Goal: Transaction & Acquisition: Purchase product/service

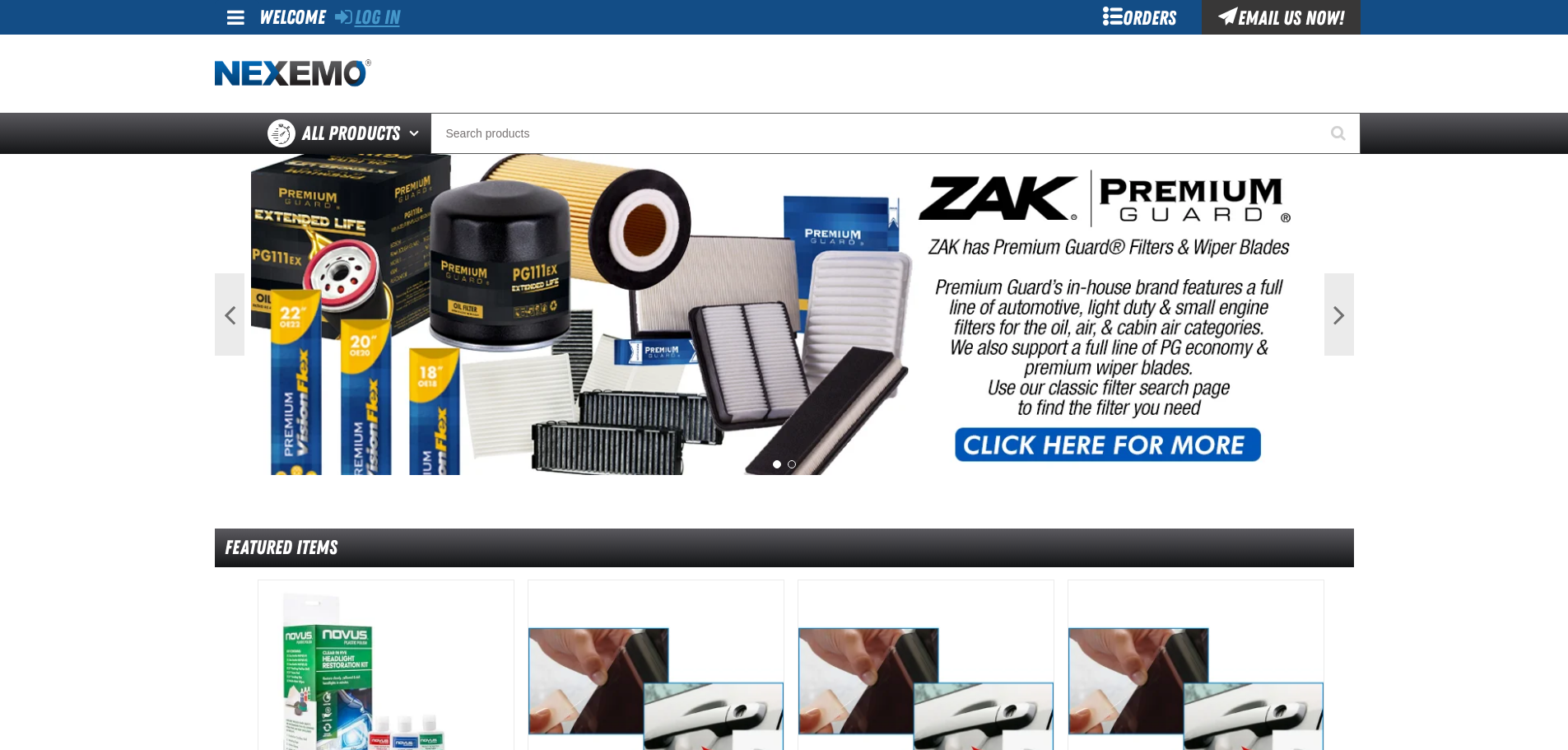
click at [382, 27] on link "Log In" at bounding box center [367, 17] width 65 height 23
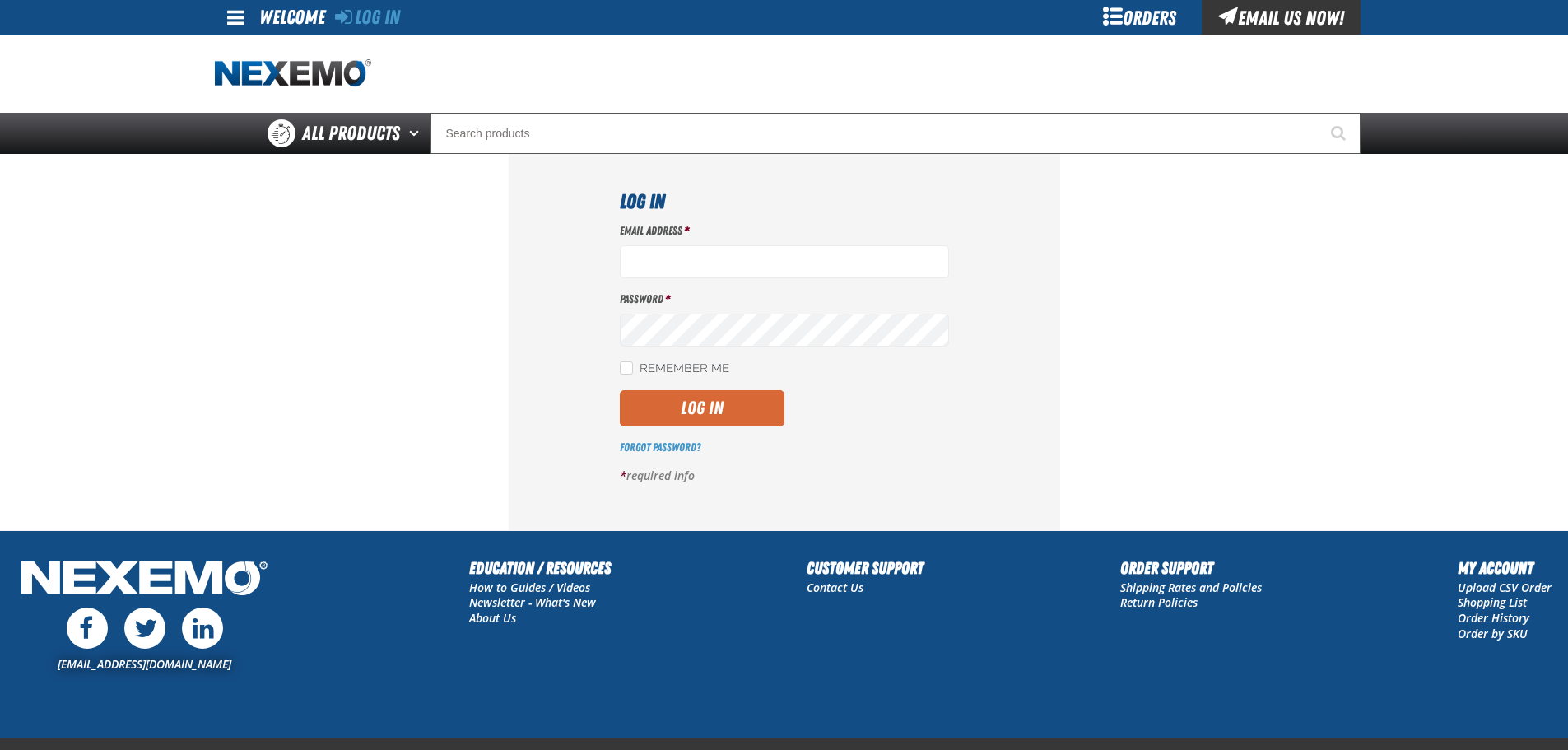
type input "ggalloway@vtaig.com"
click at [709, 395] on button "Log In" at bounding box center [702, 408] width 165 height 37
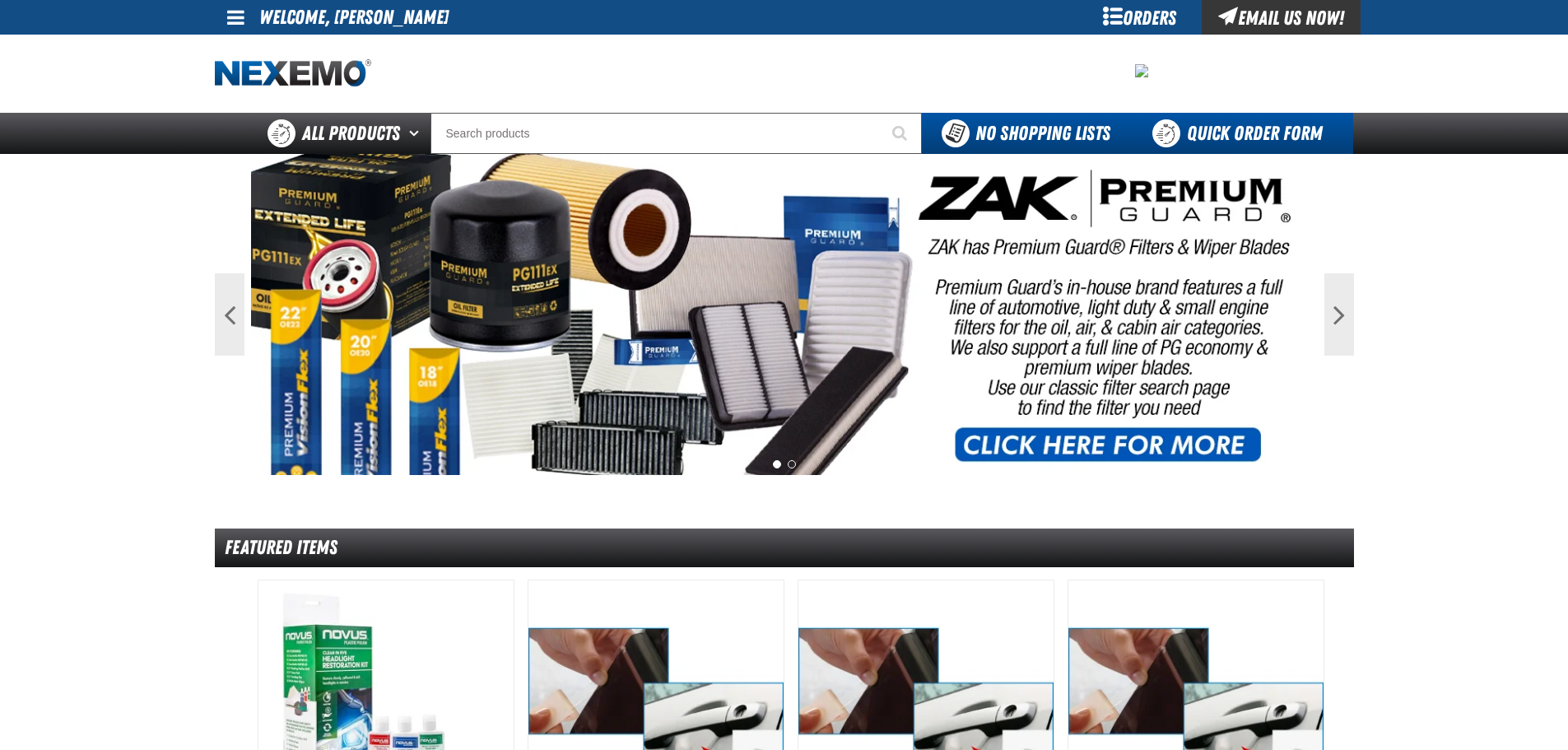
click at [1262, 141] on link "Quick Order Form" at bounding box center [1241, 134] width 223 height 41
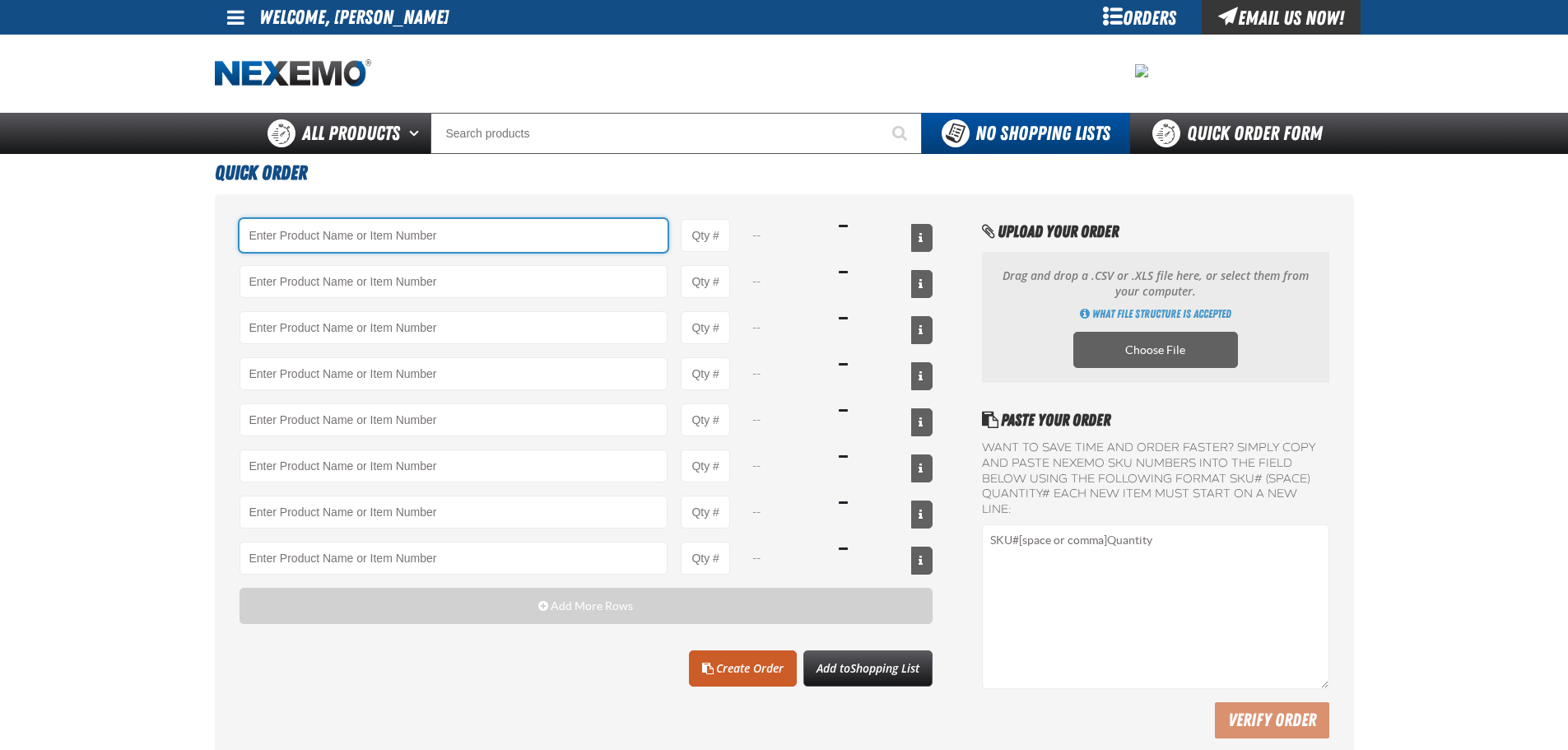
click at [549, 219] on input "Product" at bounding box center [454, 235] width 429 height 33
click at [543, 237] on input "Product" at bounding box center [454, 235] width 429 height 33
click at [554, 233] on input "Product" at bounding box center [454, 235] width 429 height 33
type input "8"
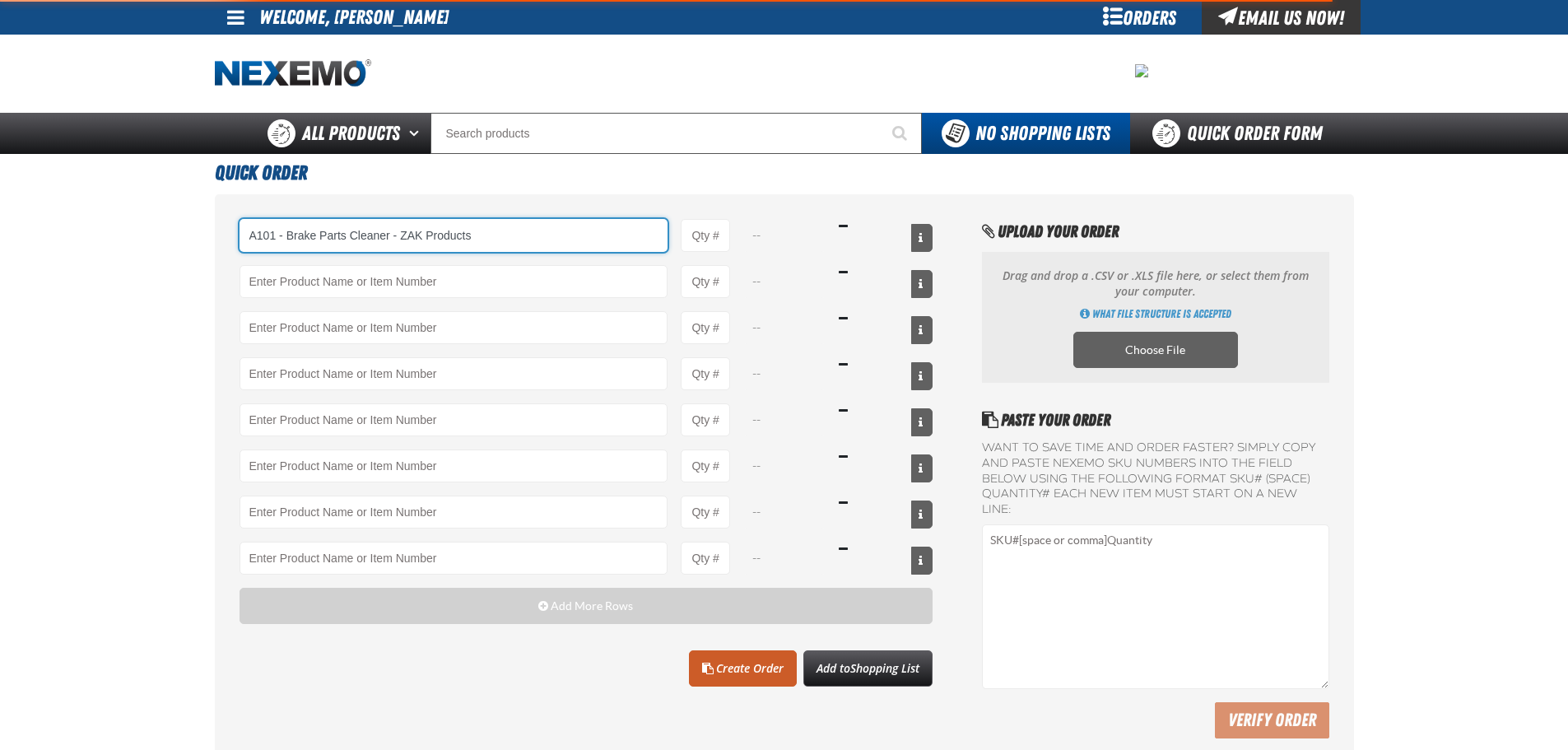
type input "A101 - Brake Parts Cleaner - ZAK Products"
type input "1"
select select "can"
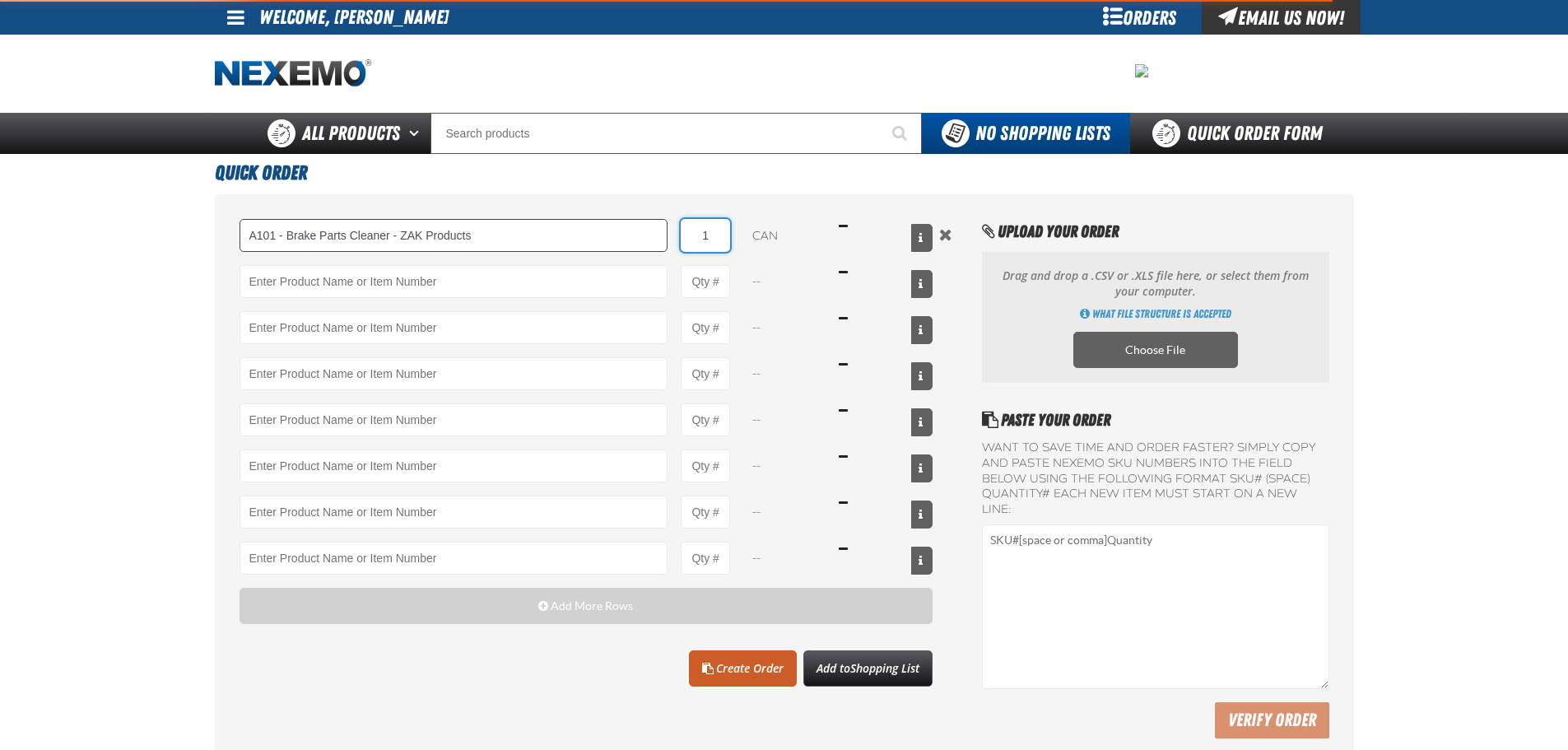
type input "A101 - Brake Parts Cleaner - ZAK Products"
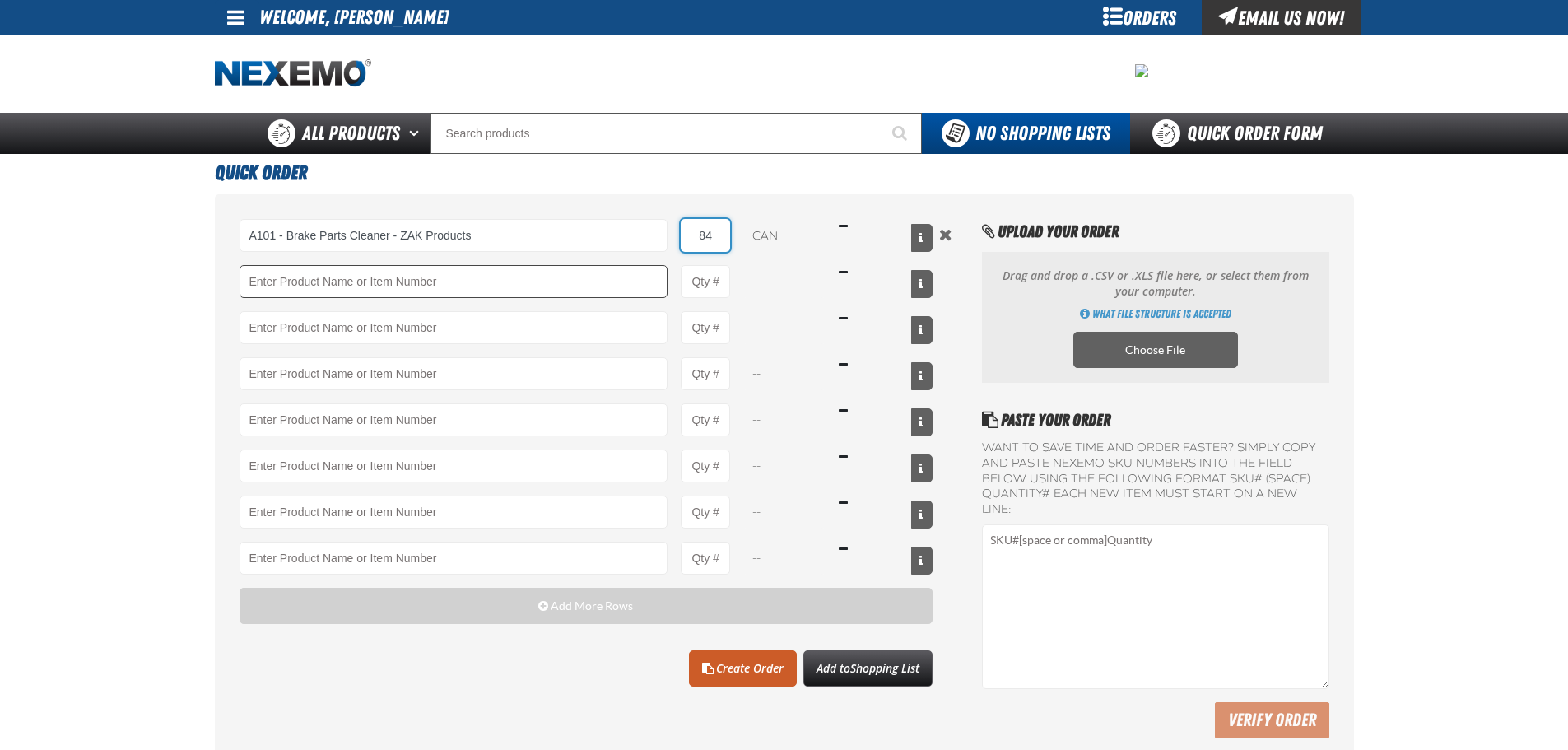
type input "84"
click at [539, 290] on input "Product" at bounding box center [454, 281] width 429 height 33
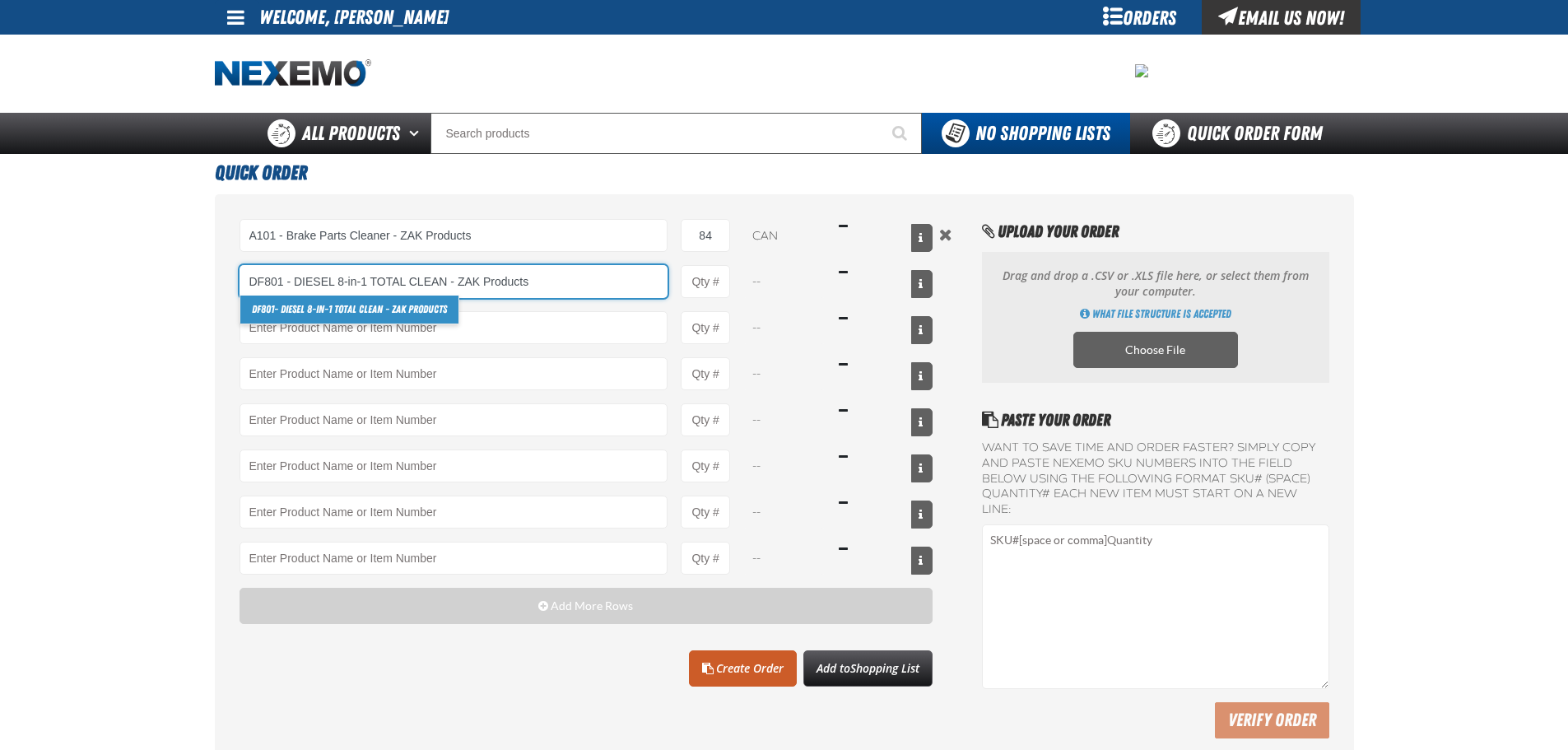
type input "DF801 - DIESEL 8-in-1 TOTAL CLEAN - ZAK Products"
type input "1"
select select "bottle"
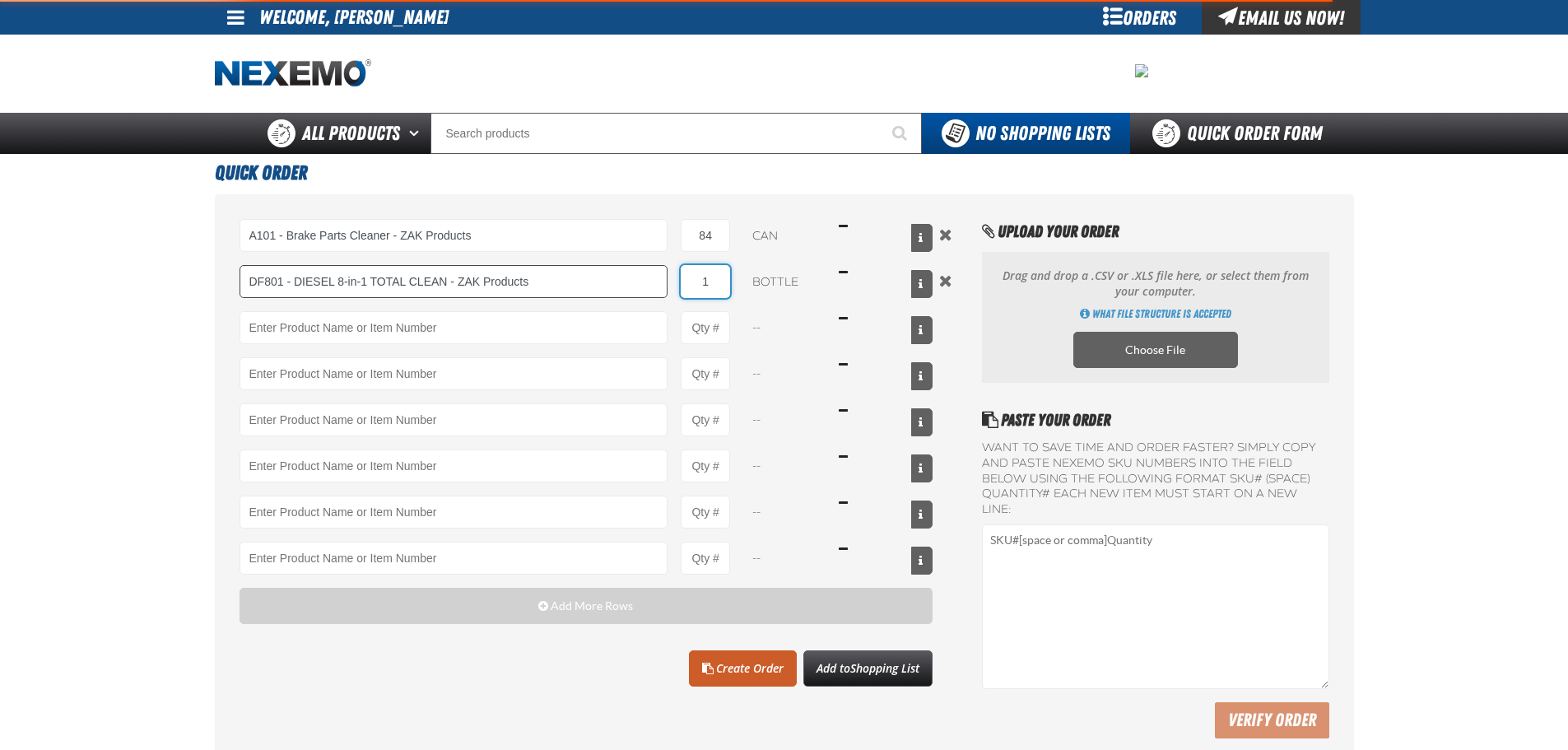
type input "DF801 - DIESEL 8-in-1 TOTAL CLEAN - ZAK Products"
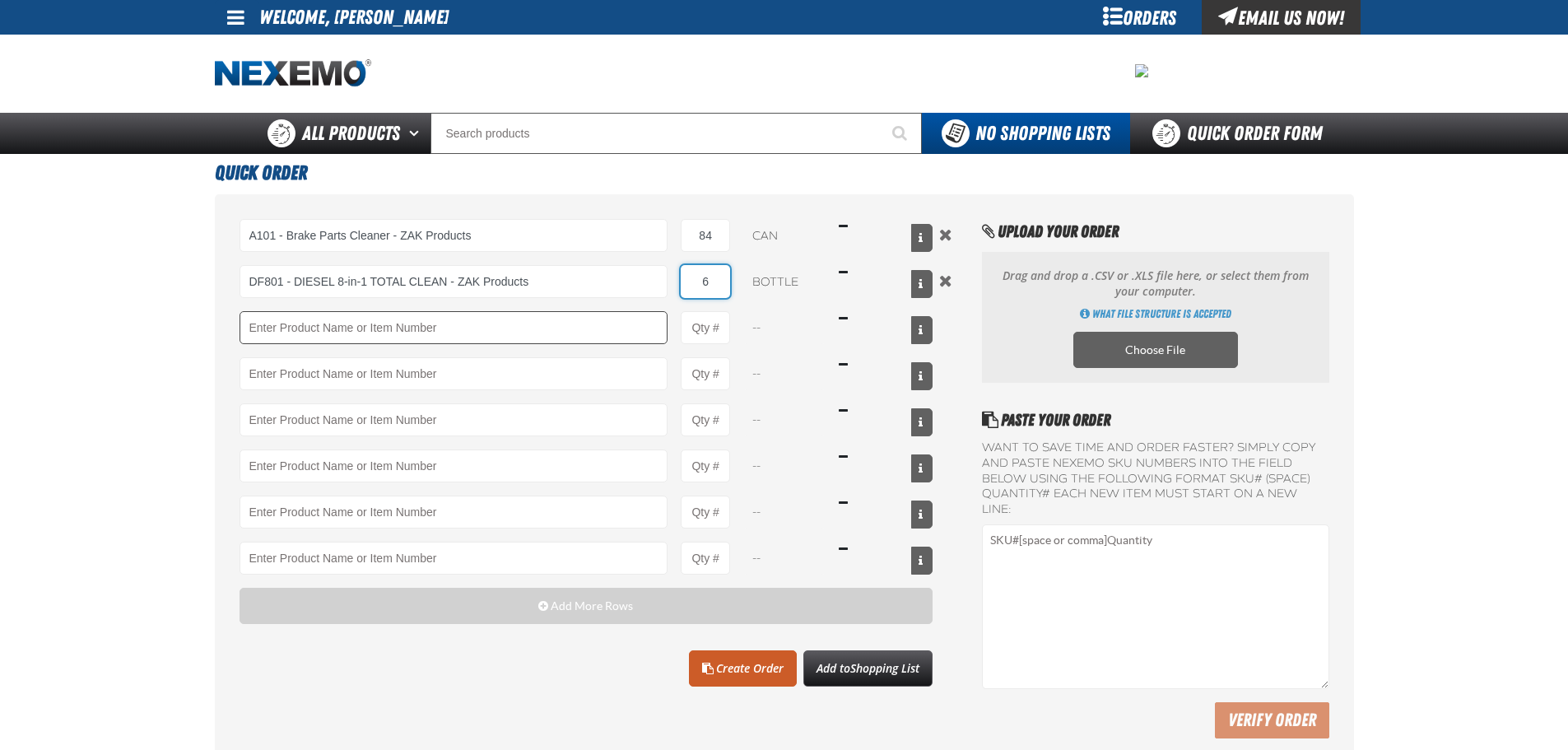
type input "6"
click at [514, 321] on input "Product" at bounding box center [454, 327] width 429 height 33
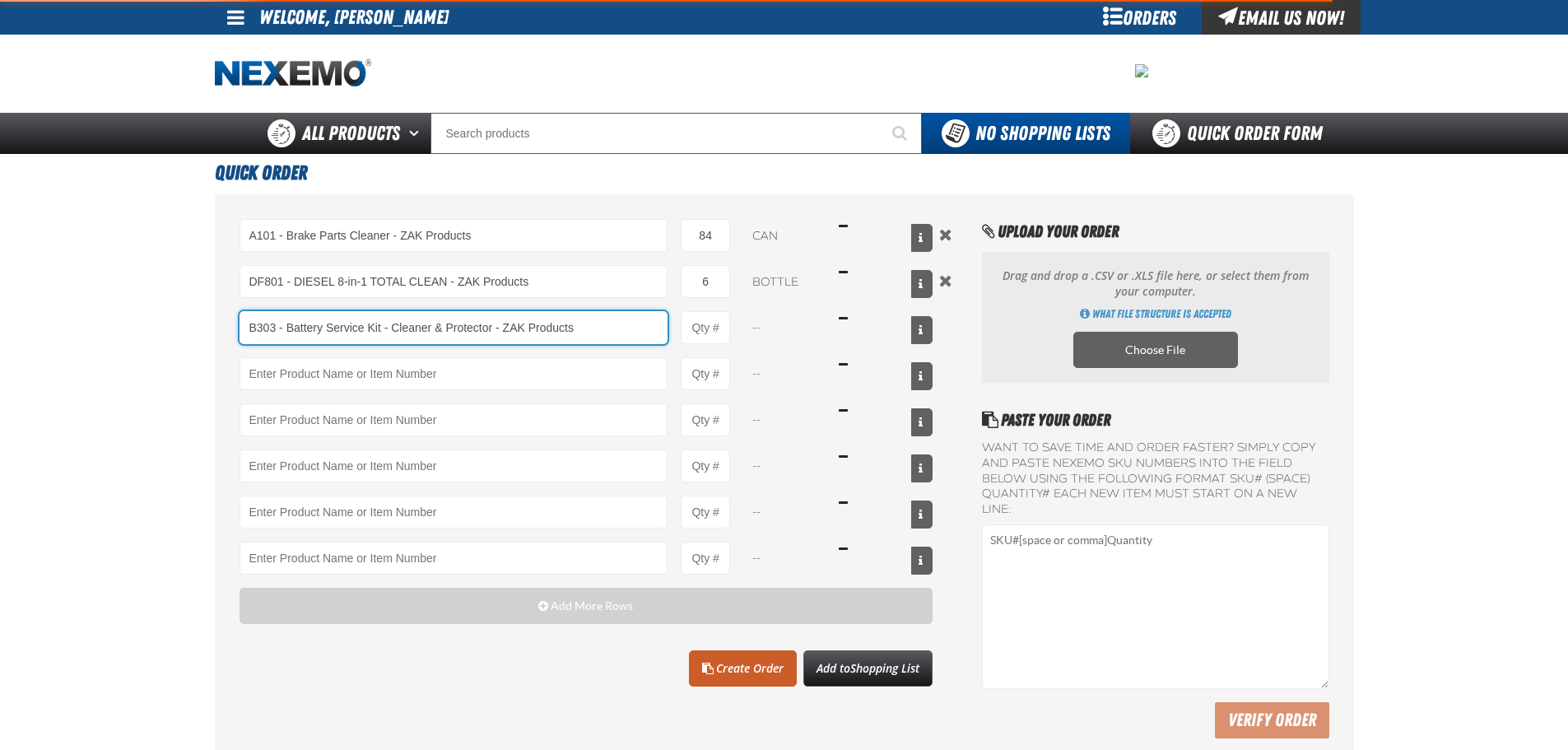
type input "B303 - Battery Service Kit - Cleaner &amp; Protector - ZAK Products"
type input "1"
select select "kit"
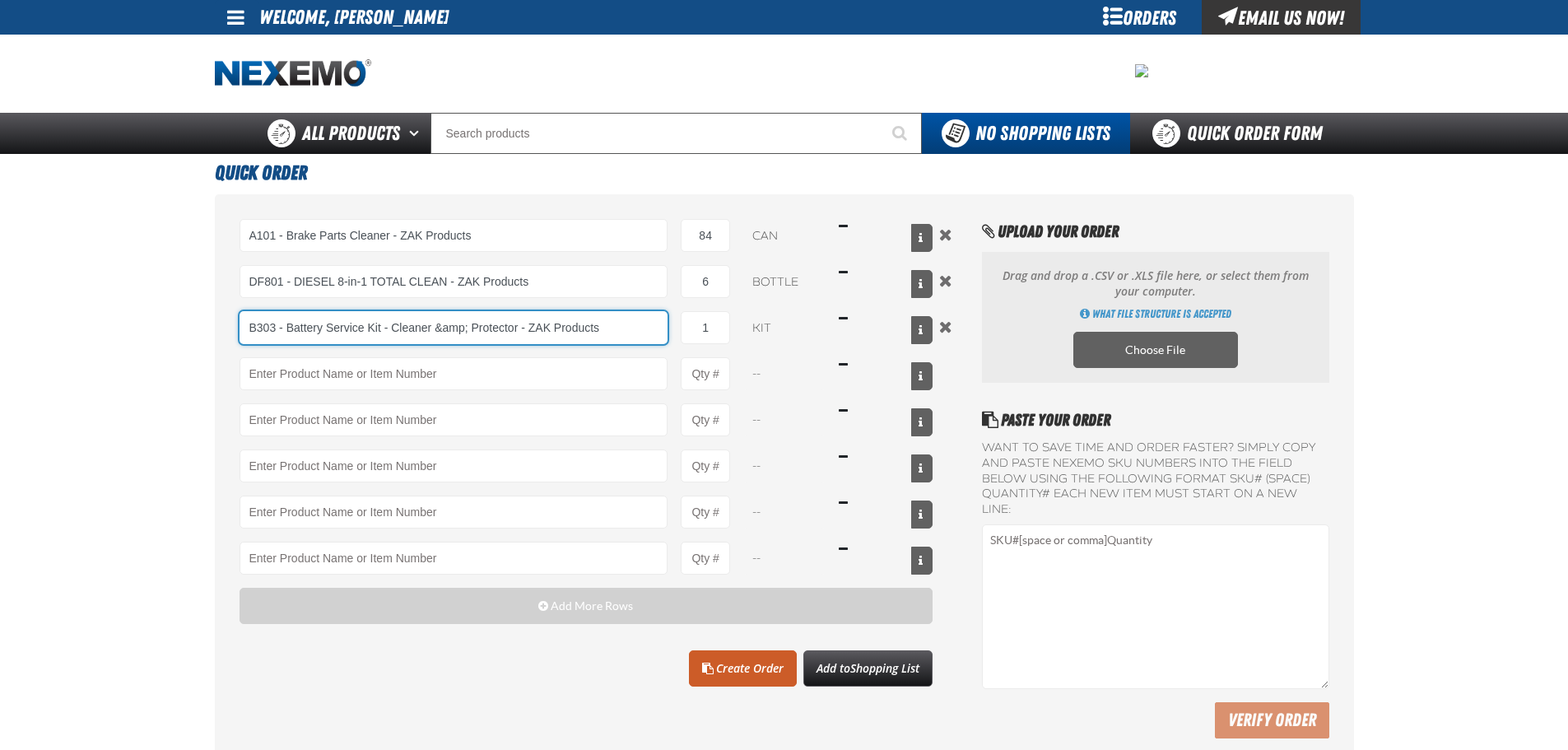
type input "B303 - Battery Service Kit - Cleaner &amp; Protector - ZAK Products"
type input "2"
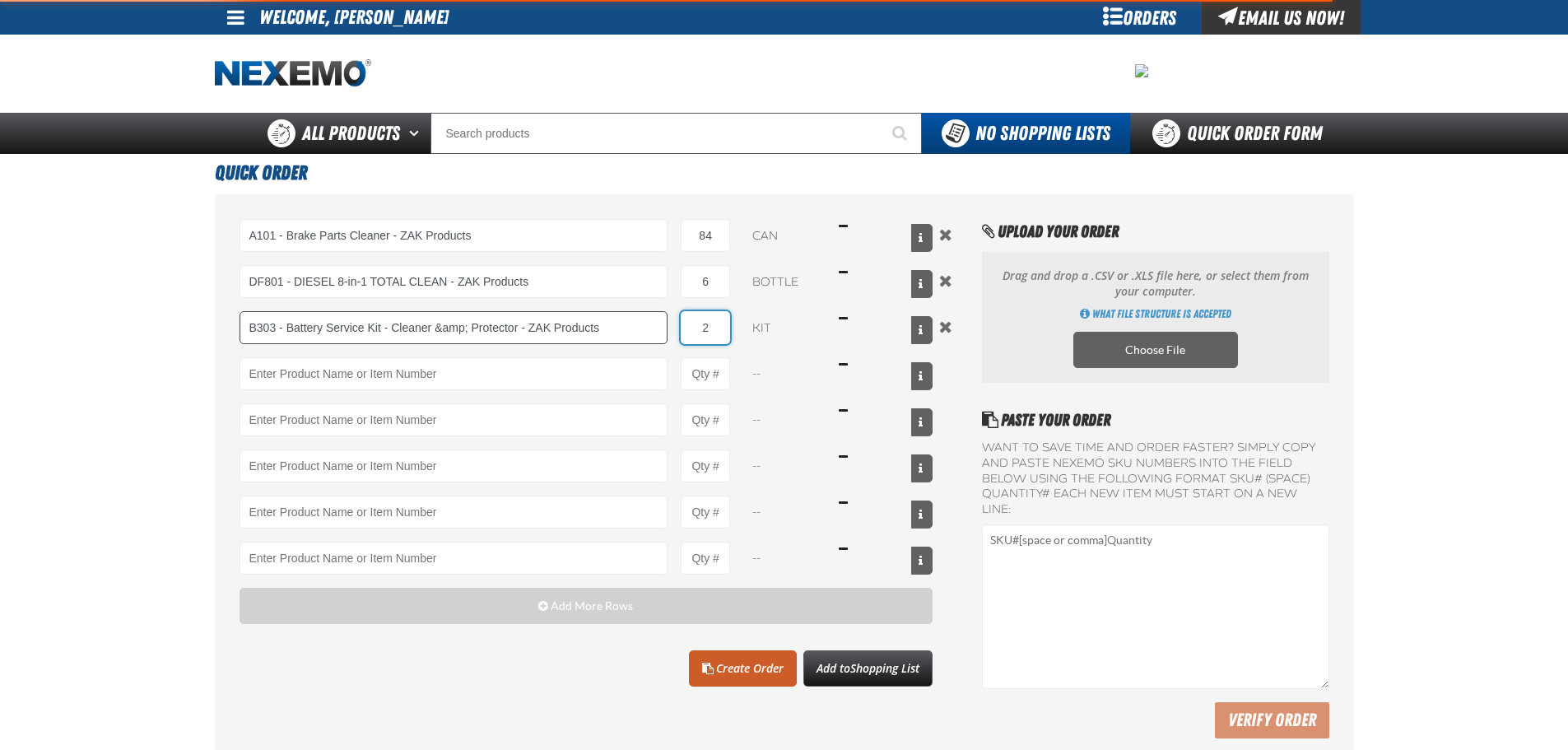
type input "B303 - Battery Service Kit - Cleaner &amp; Protector - ZAK Products"
type input "24"
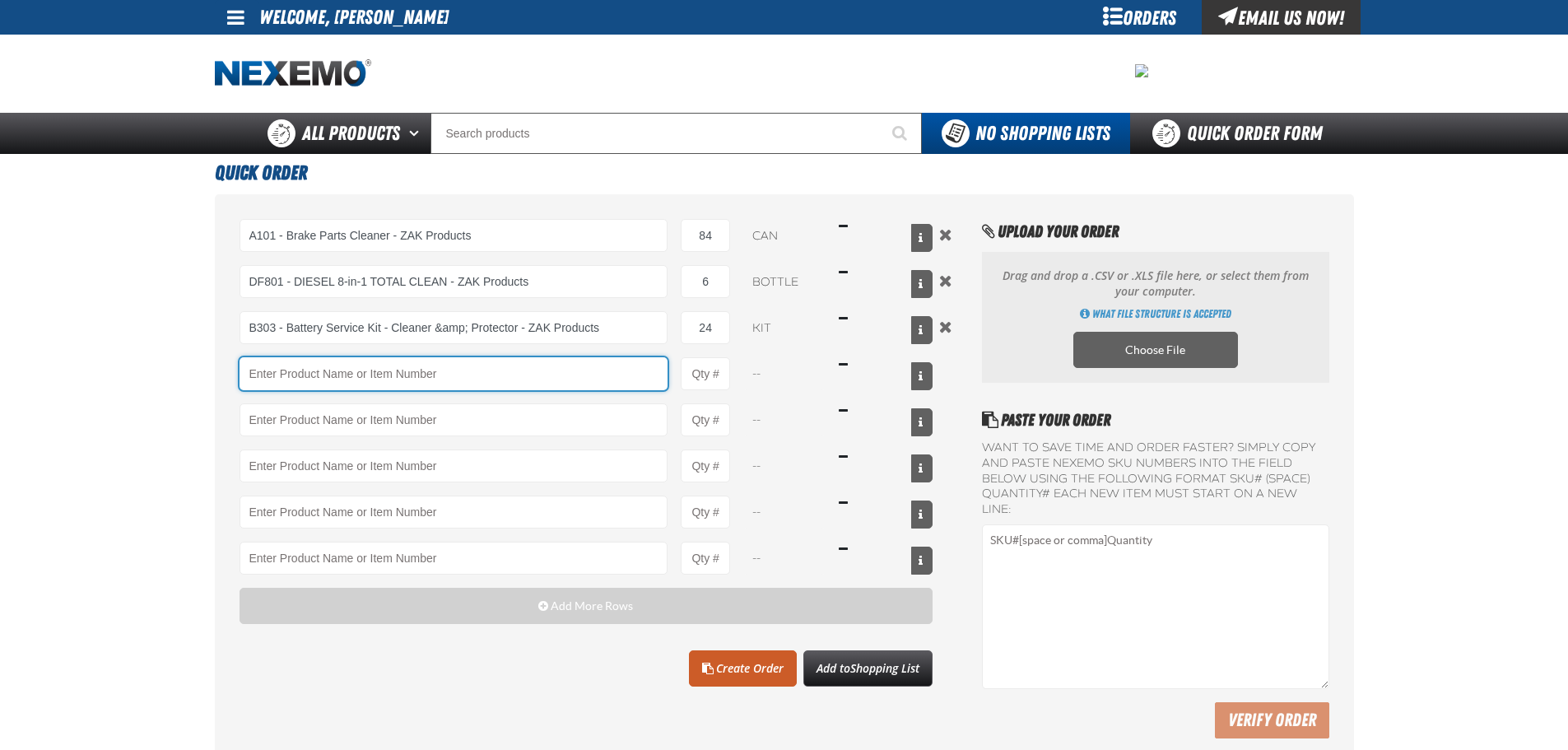
click at [416, 381] on input "Product" at bounding box center [454, 373] width 429 height 33
type input "F610 - Z-Tech - ZAK Products"
type input "1"
select select "bottle"
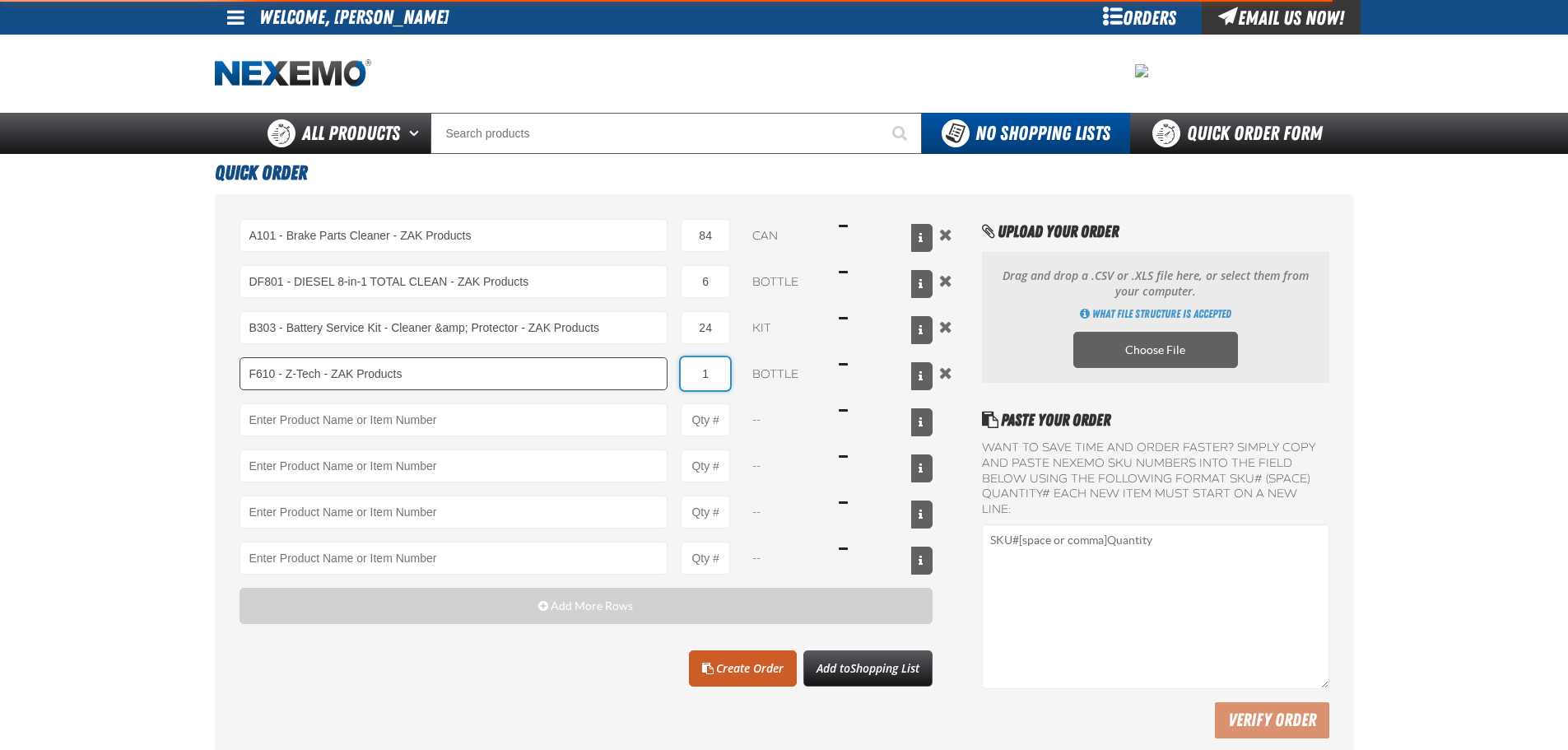
type input "F610 - Z-Tech - ZAK Products"
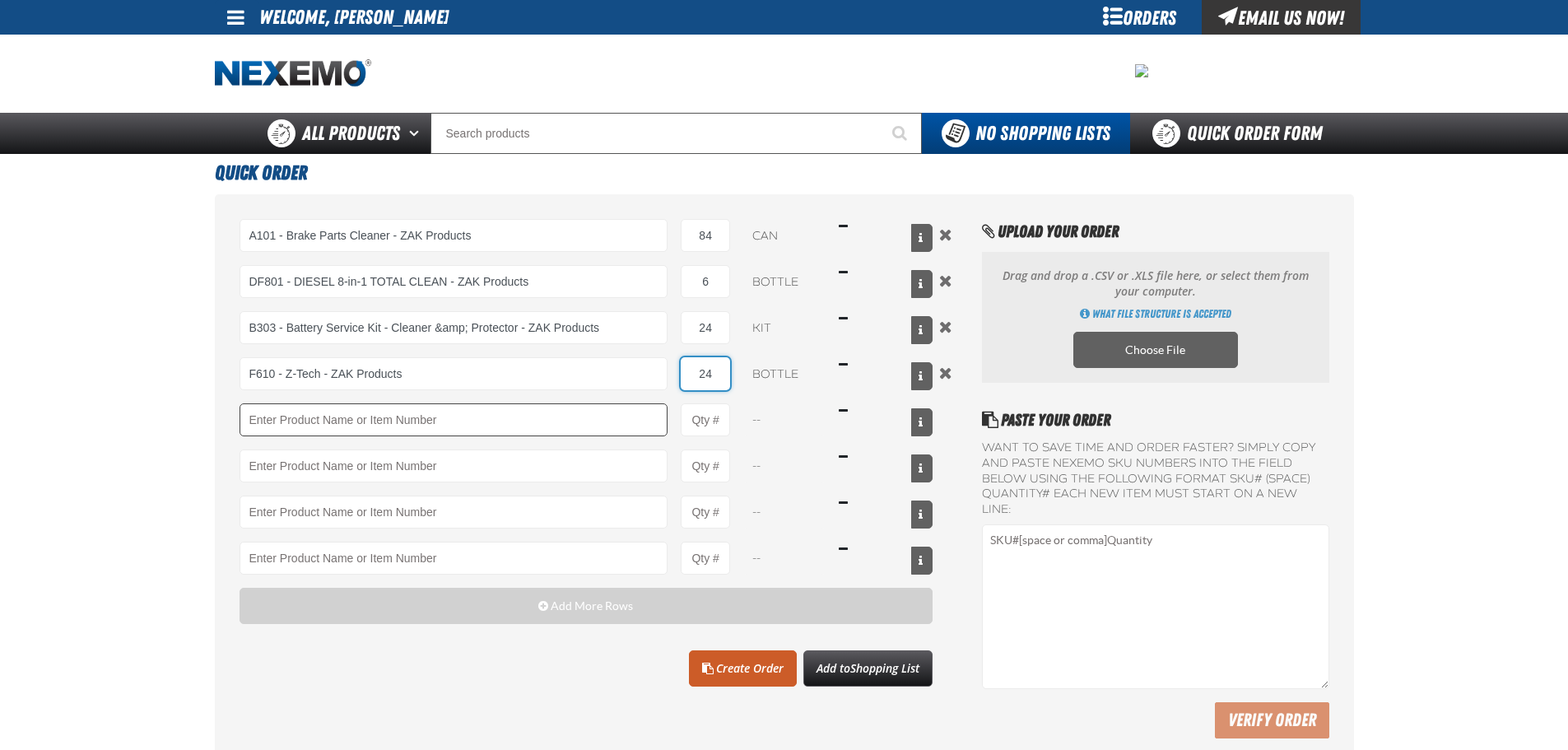
type input "24"
click at [420, 424] on input "Product" at bounding box center [454, 419] width 429 height 33
type input "F"
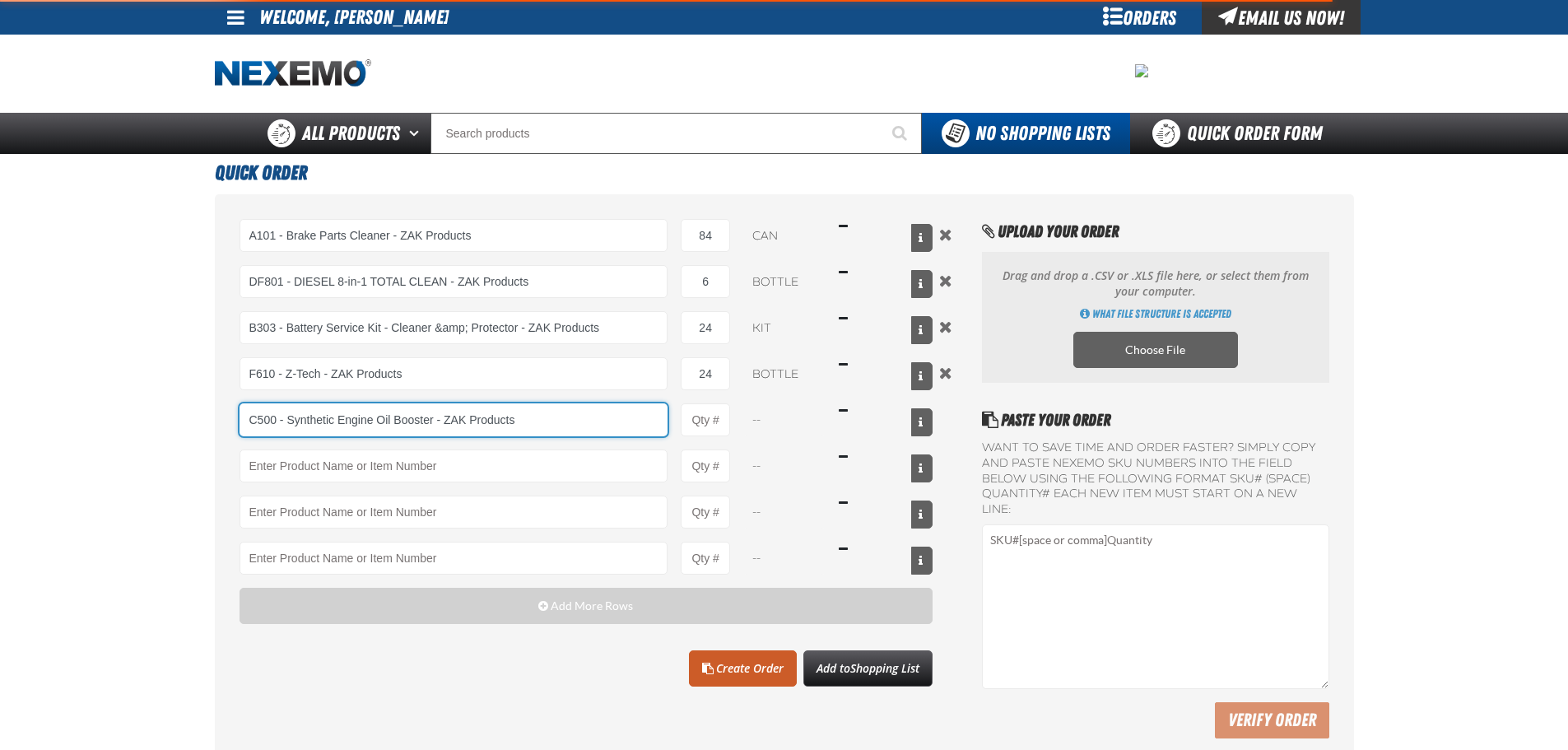
type input "C500 - Synthetic Engine Oil Booster - ZAK Products"
type input "1"
select select "bottle"
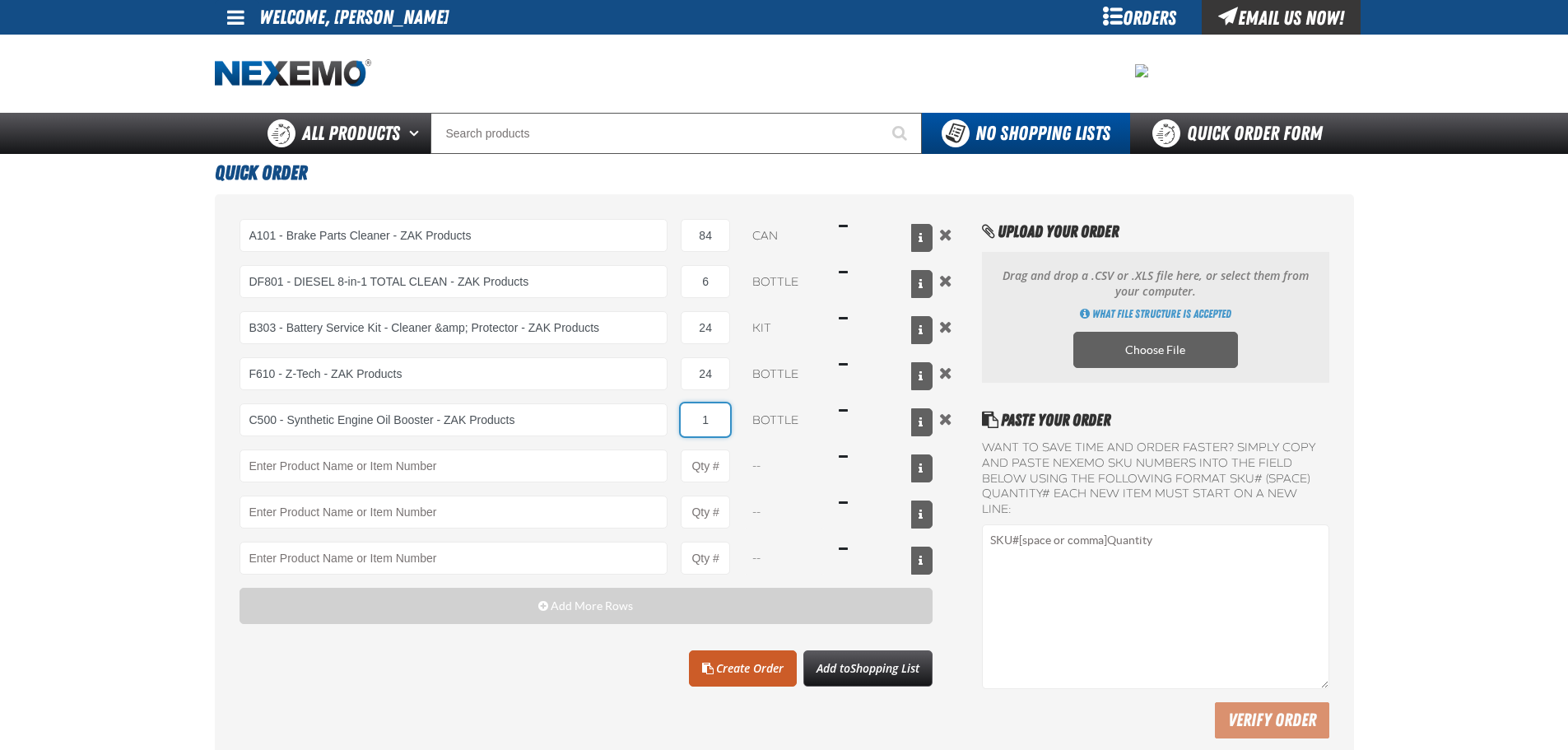
click at [714, 420] on input "1" at bounding box center [705, 419] width 49 height 33
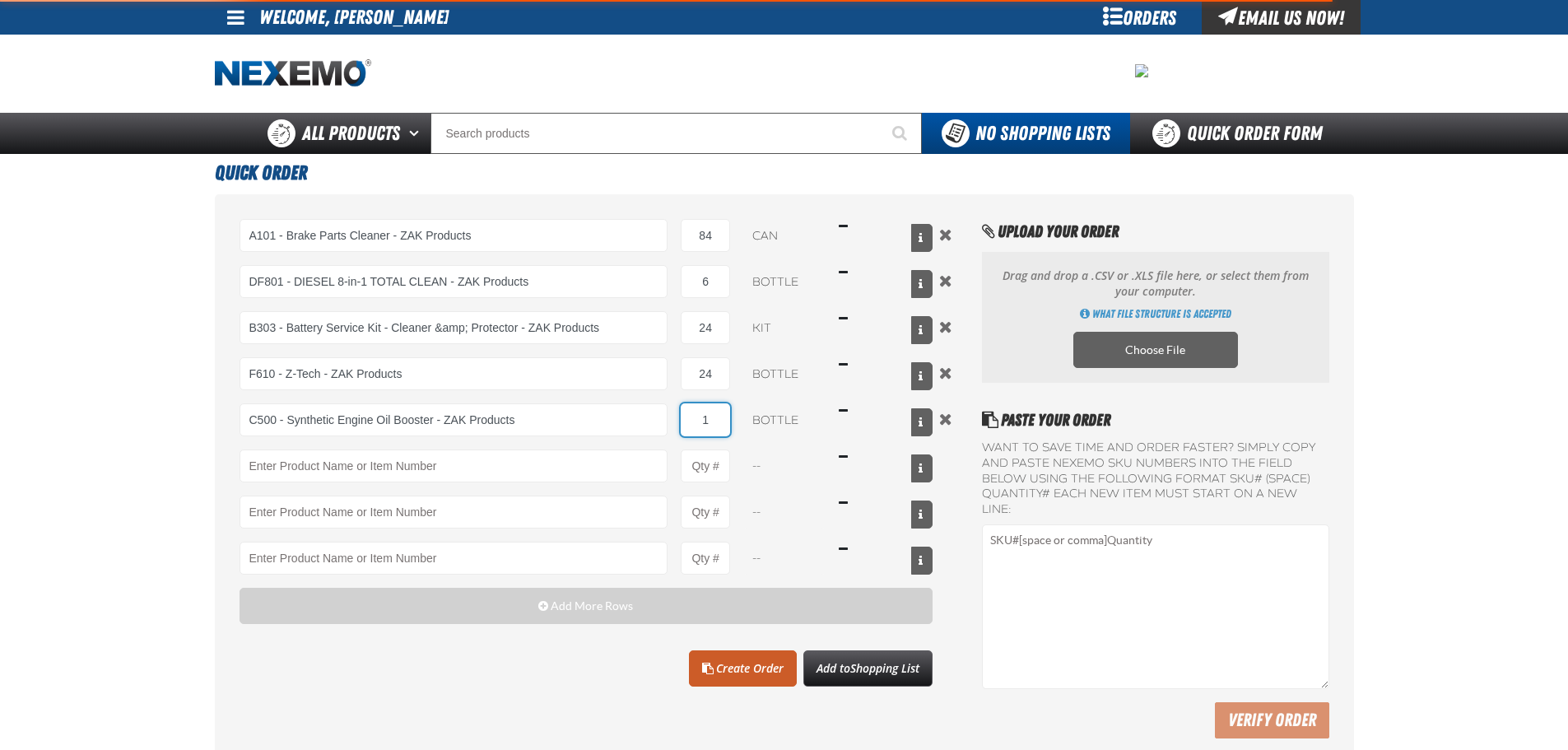
type input "C500 - Synthetic Engine Oil Booster - ZAK Products"
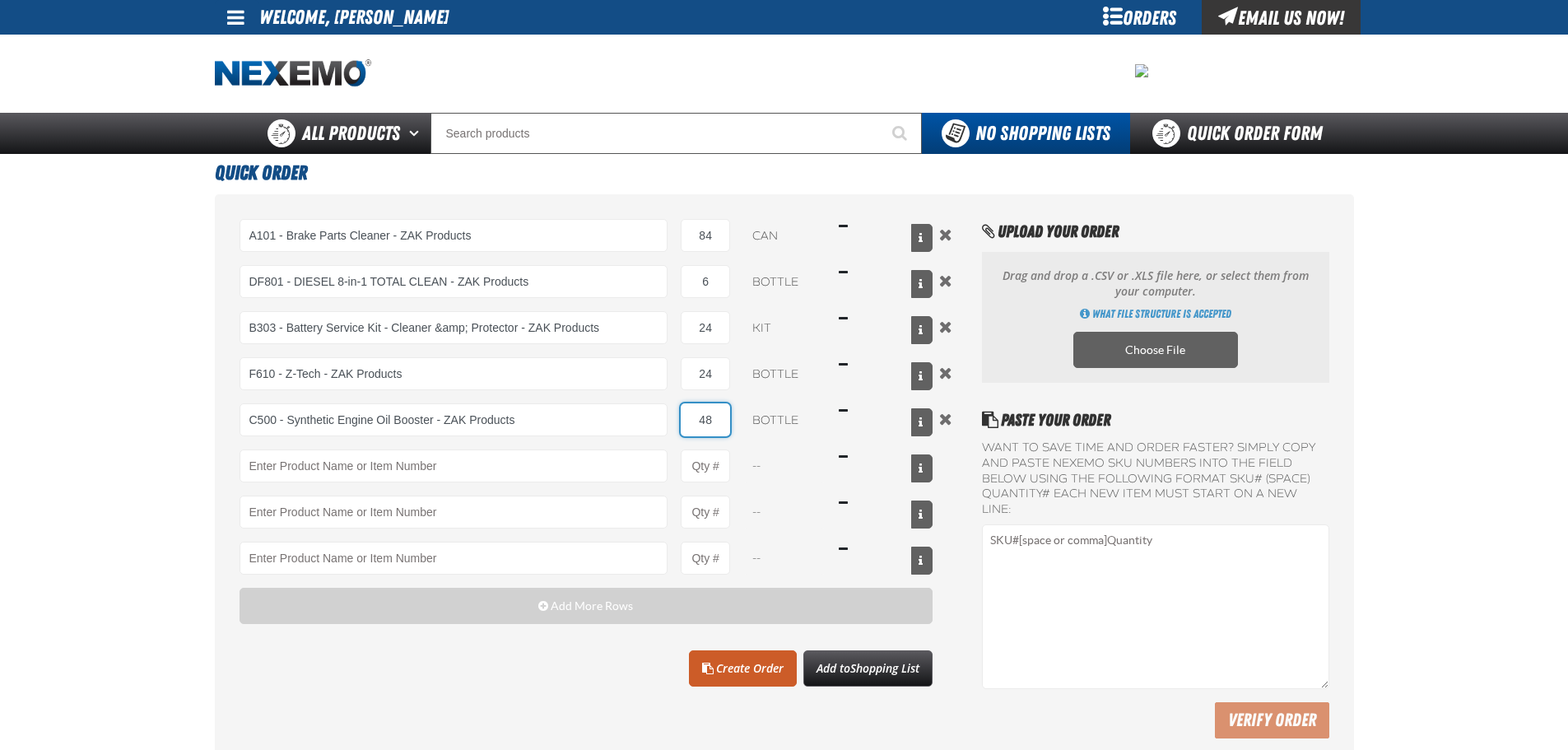
type input "48"
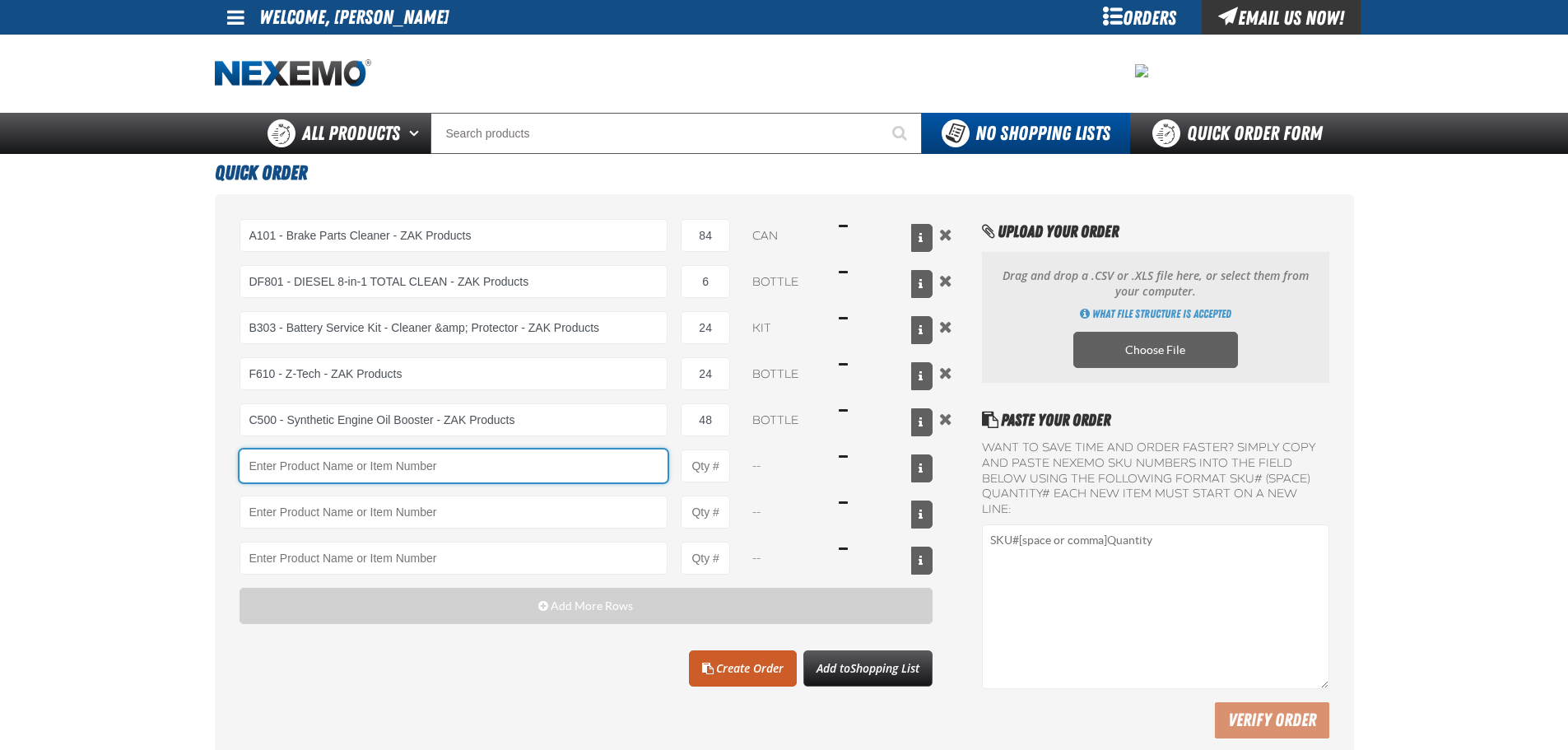
click at [568, 469] on input "Product" at bounding box center [454, 465] width 429 height 33
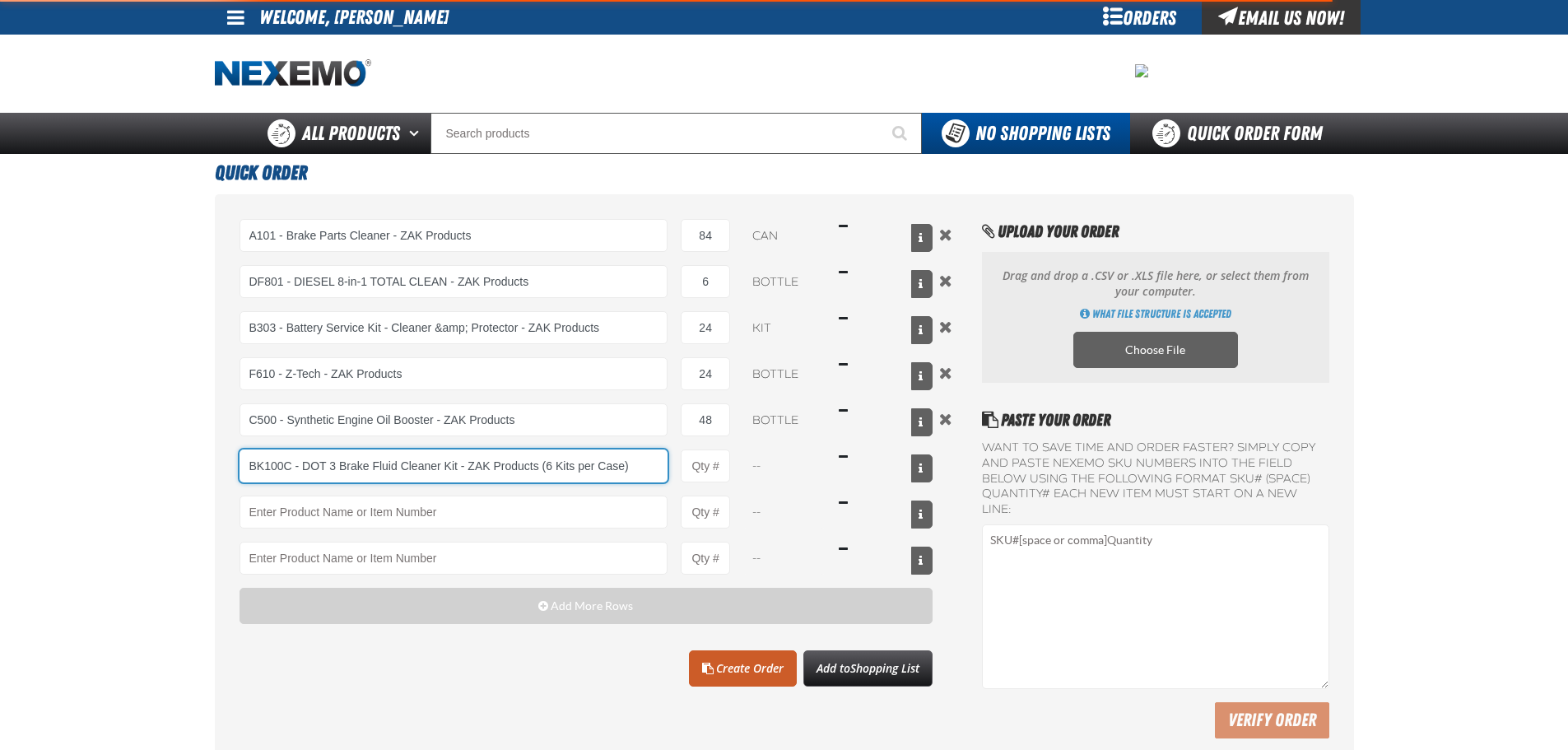
type input "BK100C - DOT 3 Brake Fluid Cleaner Kit - ZAK Products (6 Kits per Case)"
type input "1"
select select "kit"
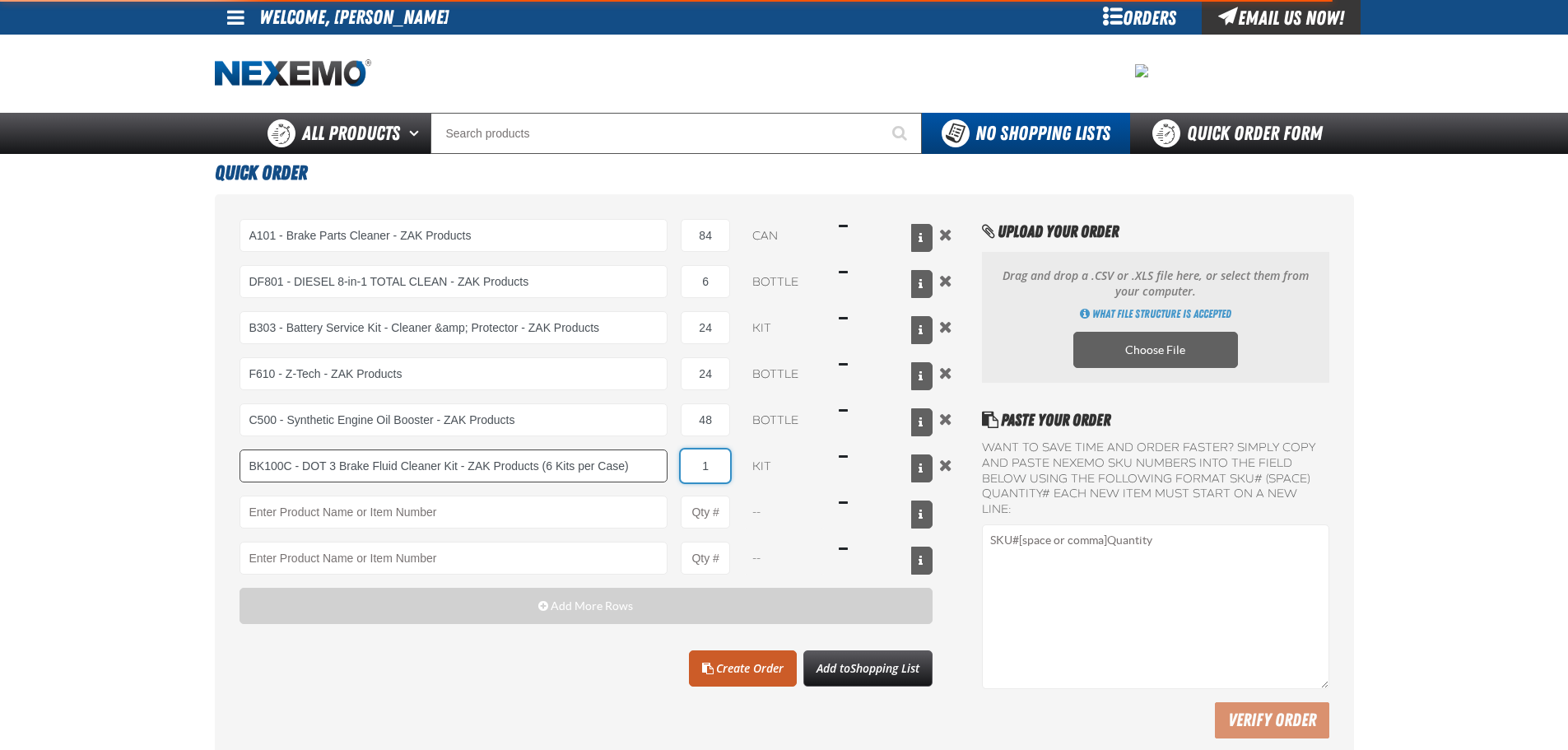
type input "BK100C - DOT 3 Brake Fluid Cleaner Kit - ZAK Products (6 Kits per Case)"
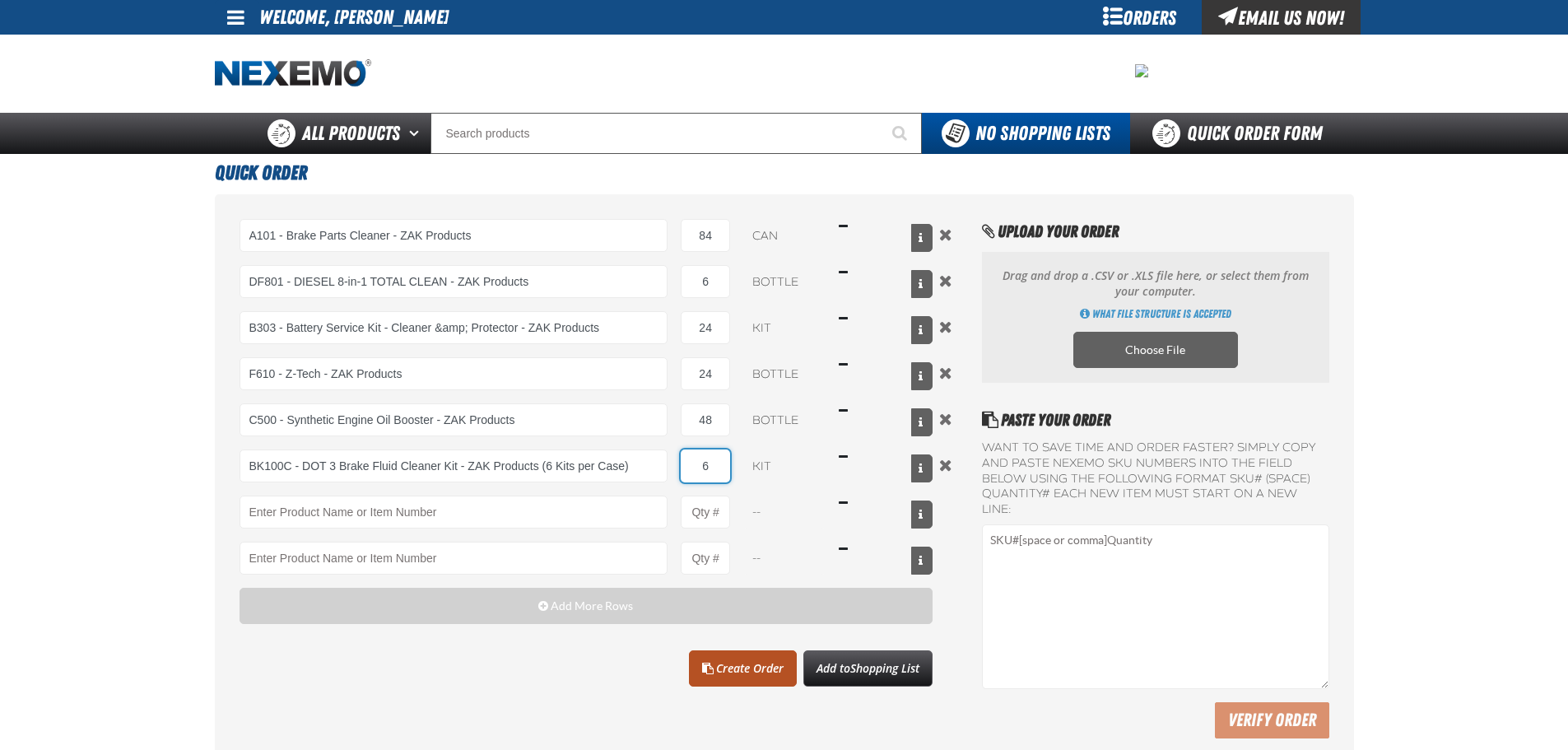
type input "6"
click at [735, 677] on link "Create Order" at bounding box center [742, 668] width 108 height 37
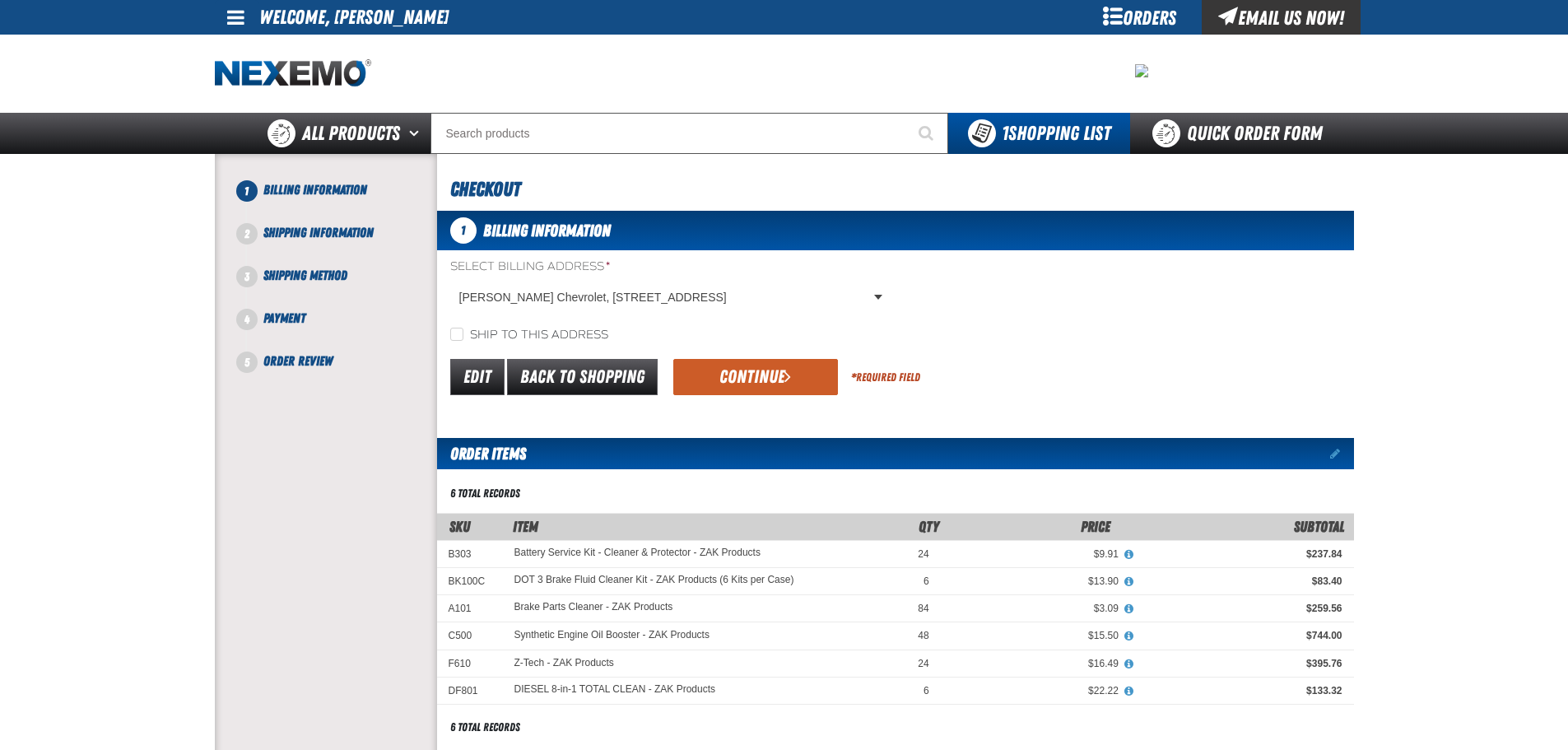
click at [567, 334] on label "Ship to this address" at bounding box center [529, 335] width 158 height 15
click at [463, 334] on input "Ship to this address" at bounding box center [456, 333] width 13 height 13
checkbox input "true"
click at [677, 378] on button "Continue" at bounding box center [756, 377] width 165 height 37
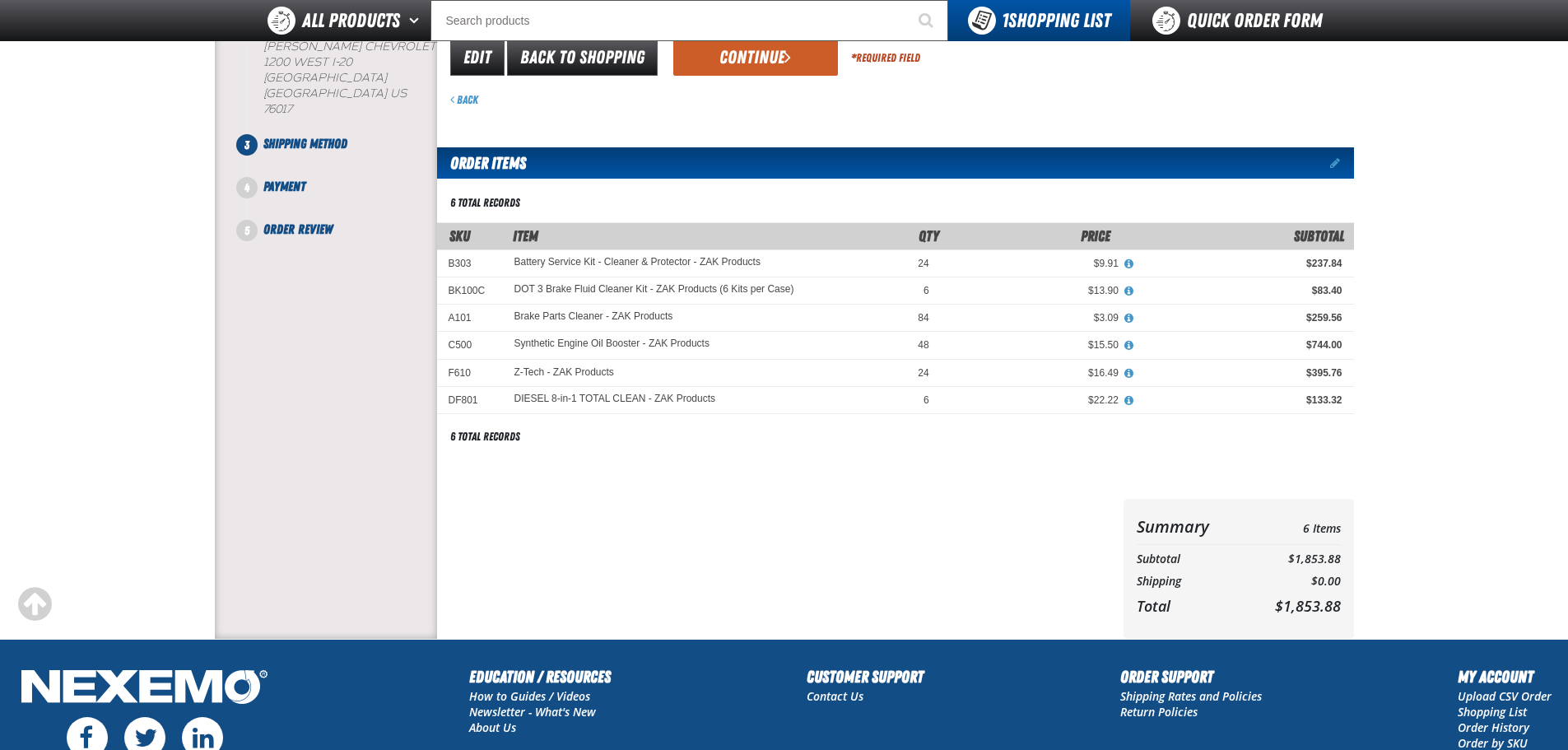
scroll to position [82, 0]
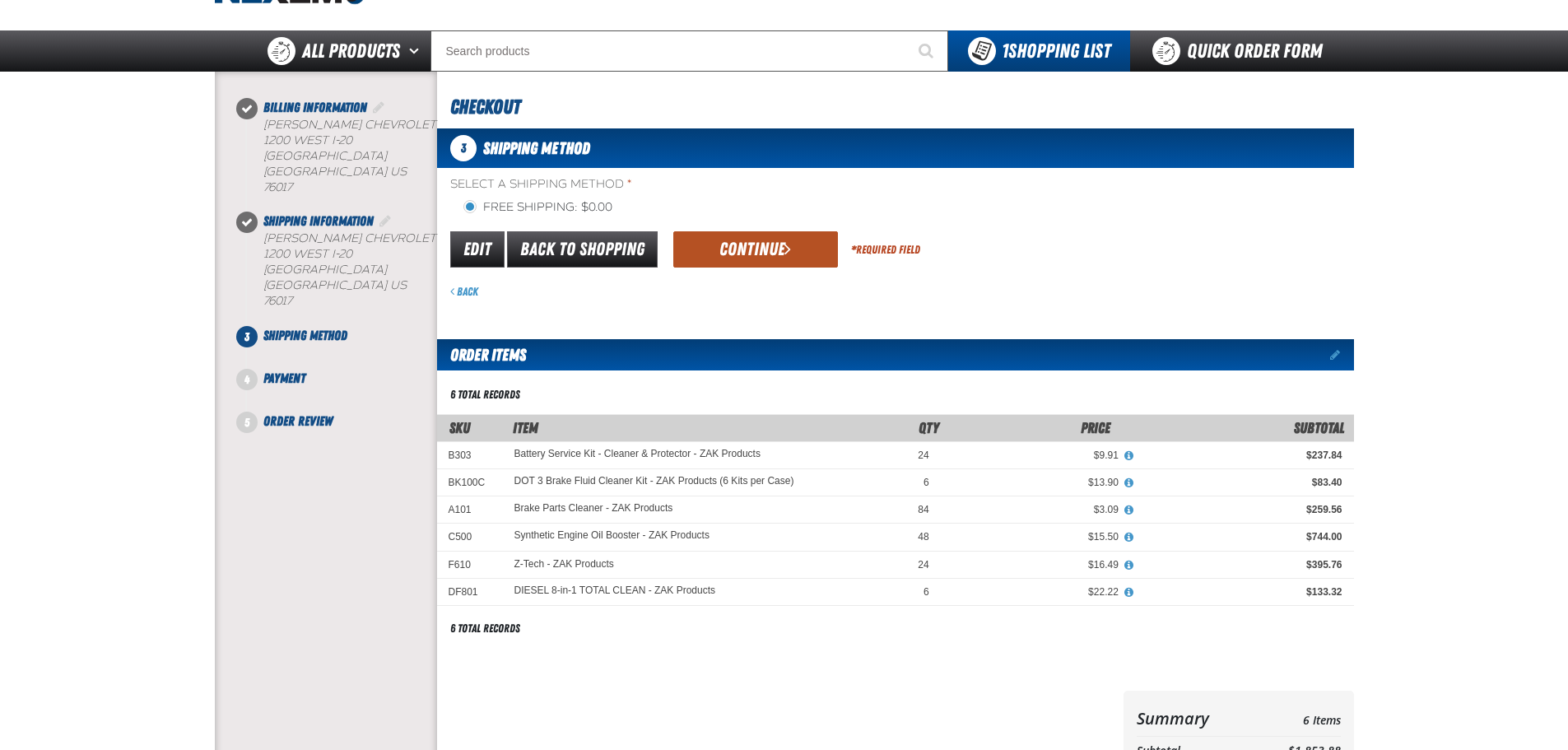
click at [781, 246] on button "Continue" at bounding box center [756, 249] width 165 height 37
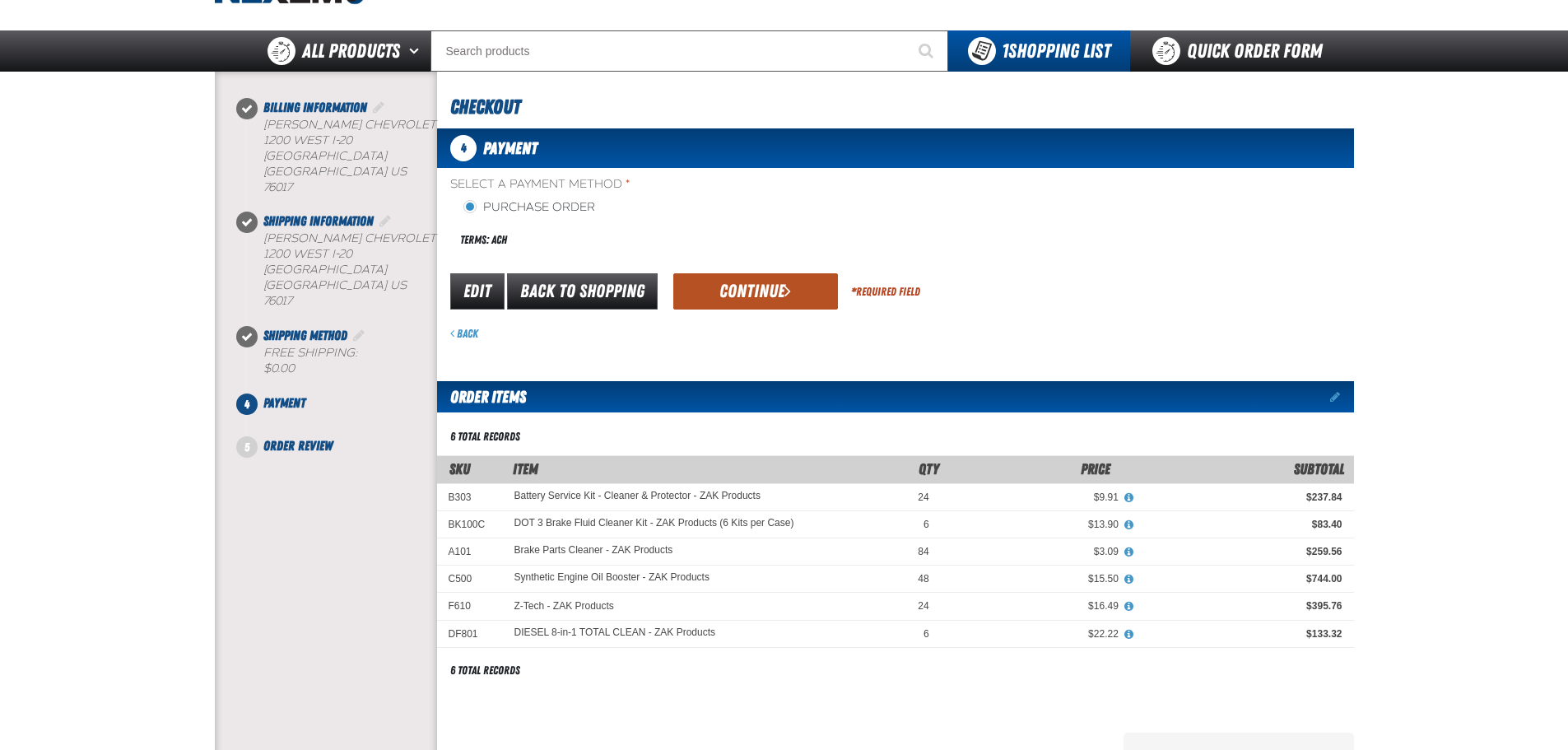
click at [730, 279] on button "Continue" at bounding box center [756, 291] width 165 height 37
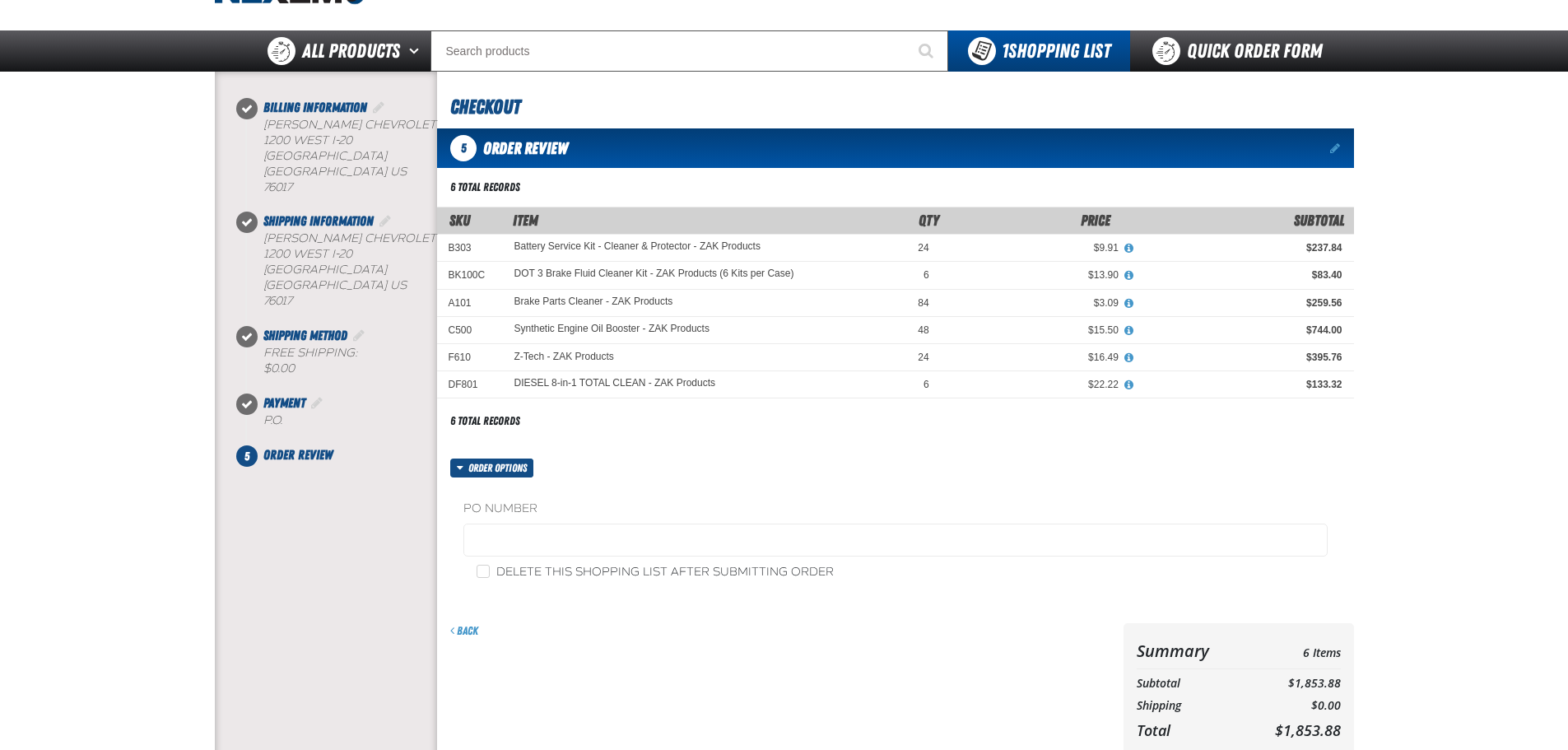
click at [592, 560] on fieldset "PO Number" at bounding box center [895, 531] width 864 height 63
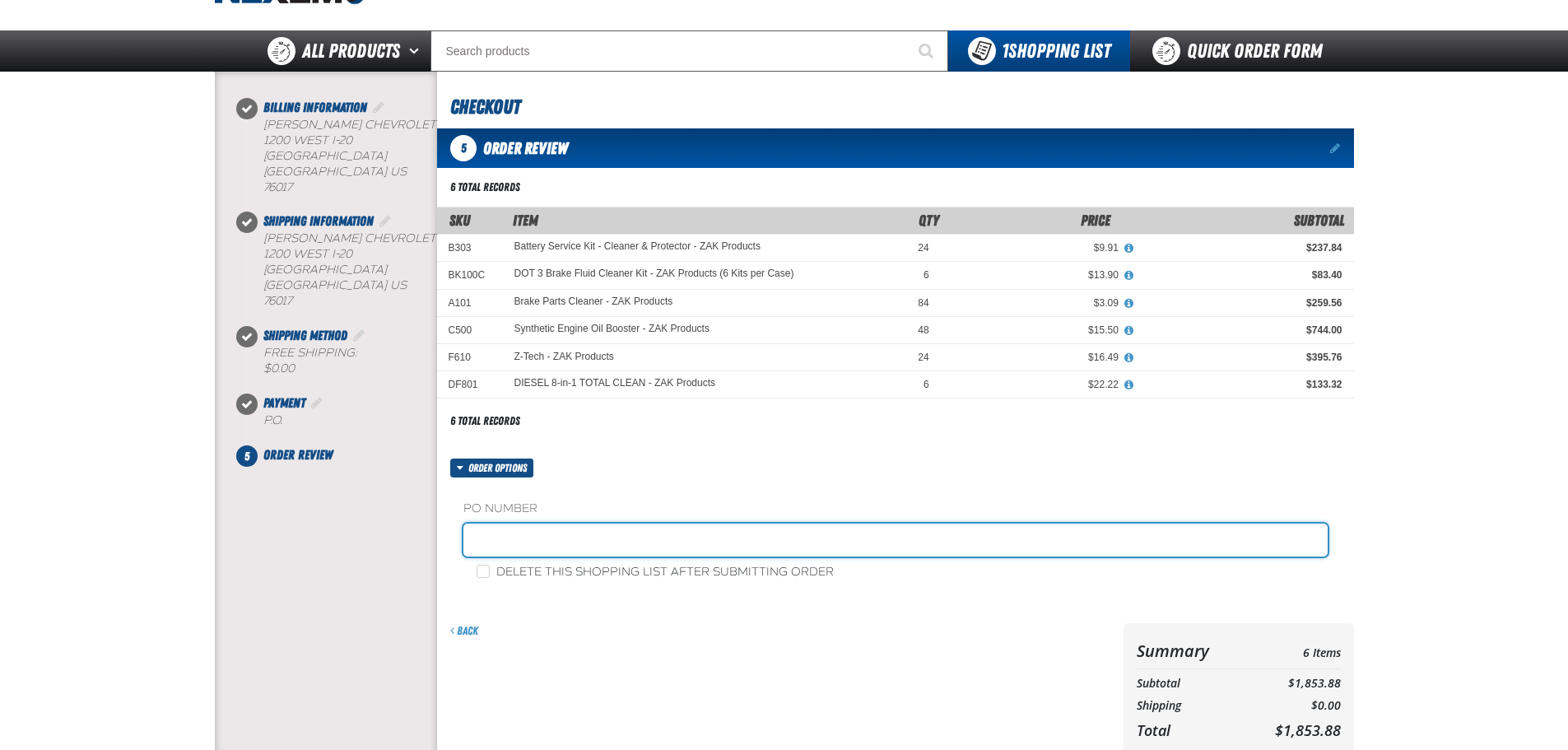
click at [594, 537] on input "text" at bounding box center [895, 540] width 864 height 33
type input "JOHNNIE-10"
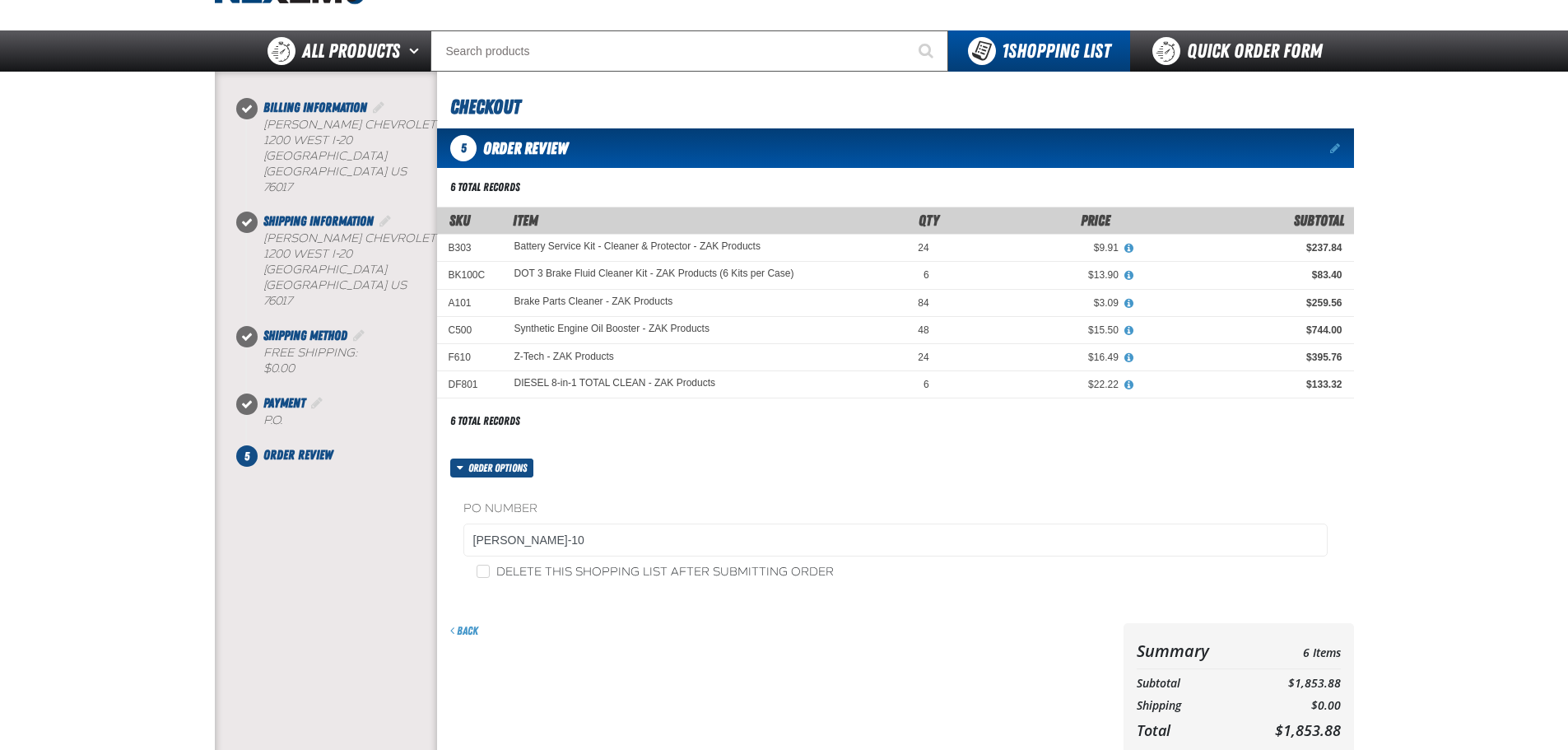
click at [558, 562] on fieldset "PO Number JOHNNIE-10" at bounding box center [895, 531] width 864 height 63
click at [553, 572] on label "Delete this shopping list after submitting order" at bounding box center [655, 572] width 357 height 15
click at [490, 572] on input "Delete this shopping list after submitting order" at bounding box center [482, 571] width 13 height 13
checkbox input "true"
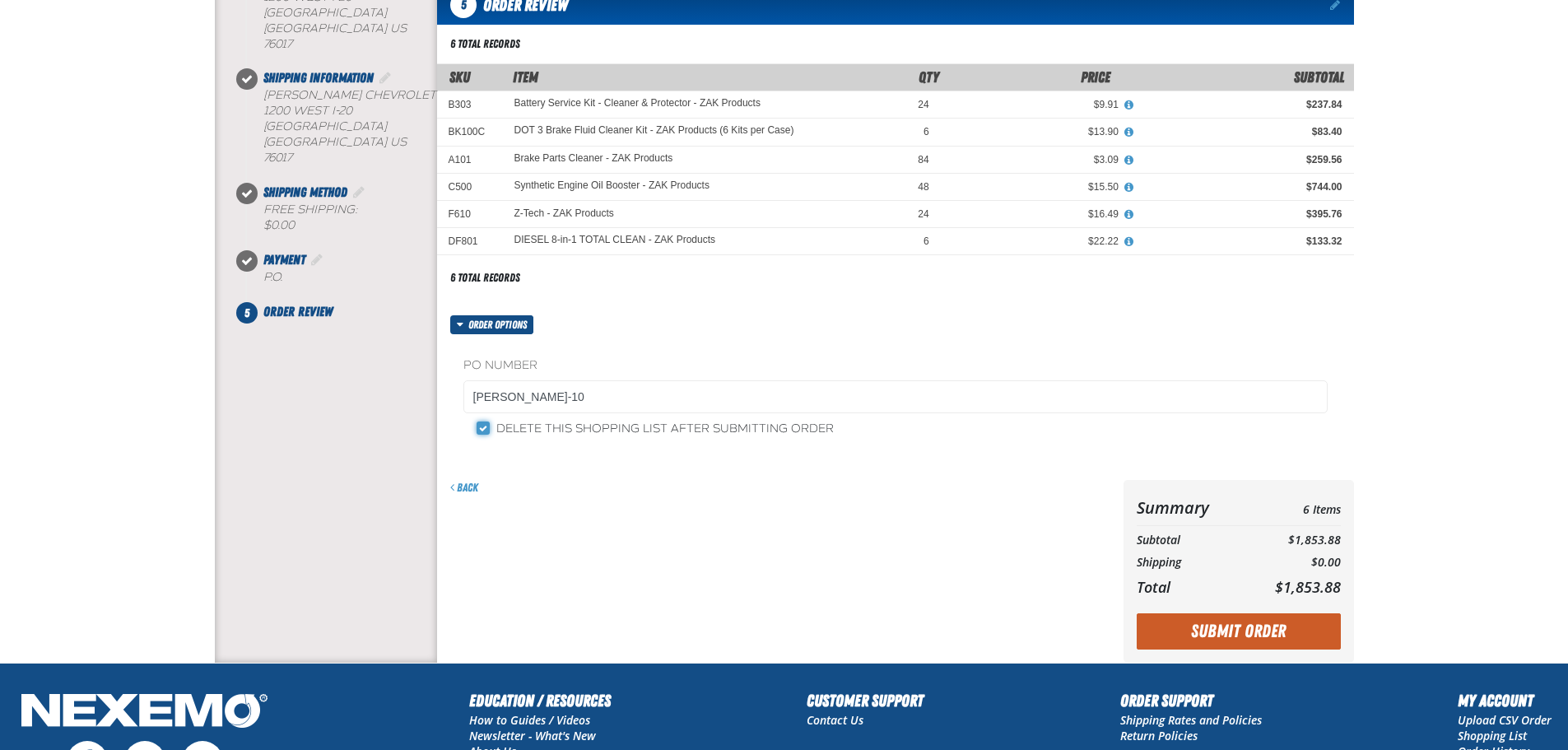
scroll to position [412, 0]
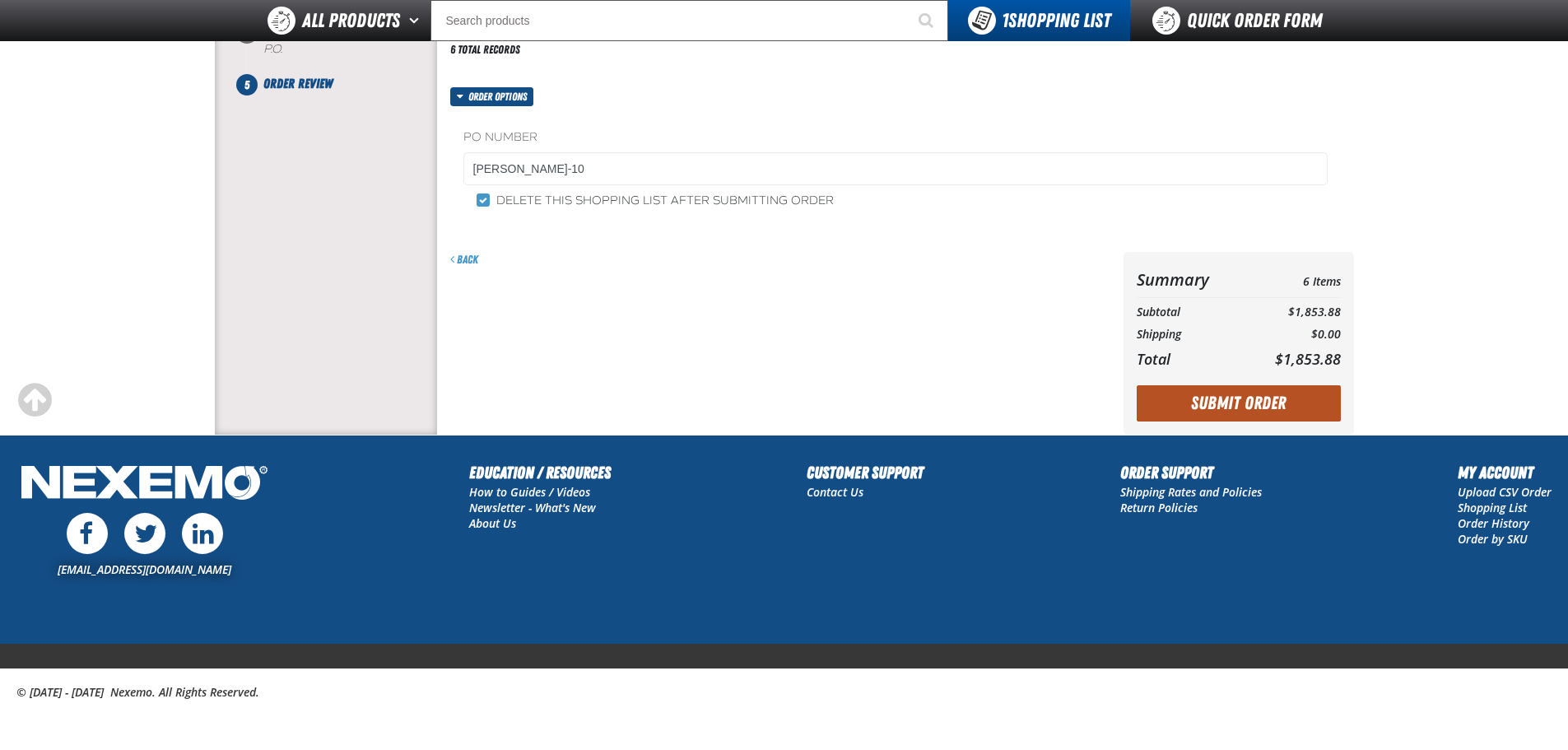
click at [1236, 408] on button "Submit Order" at bounding box center [1239, 403] width 204 height 37
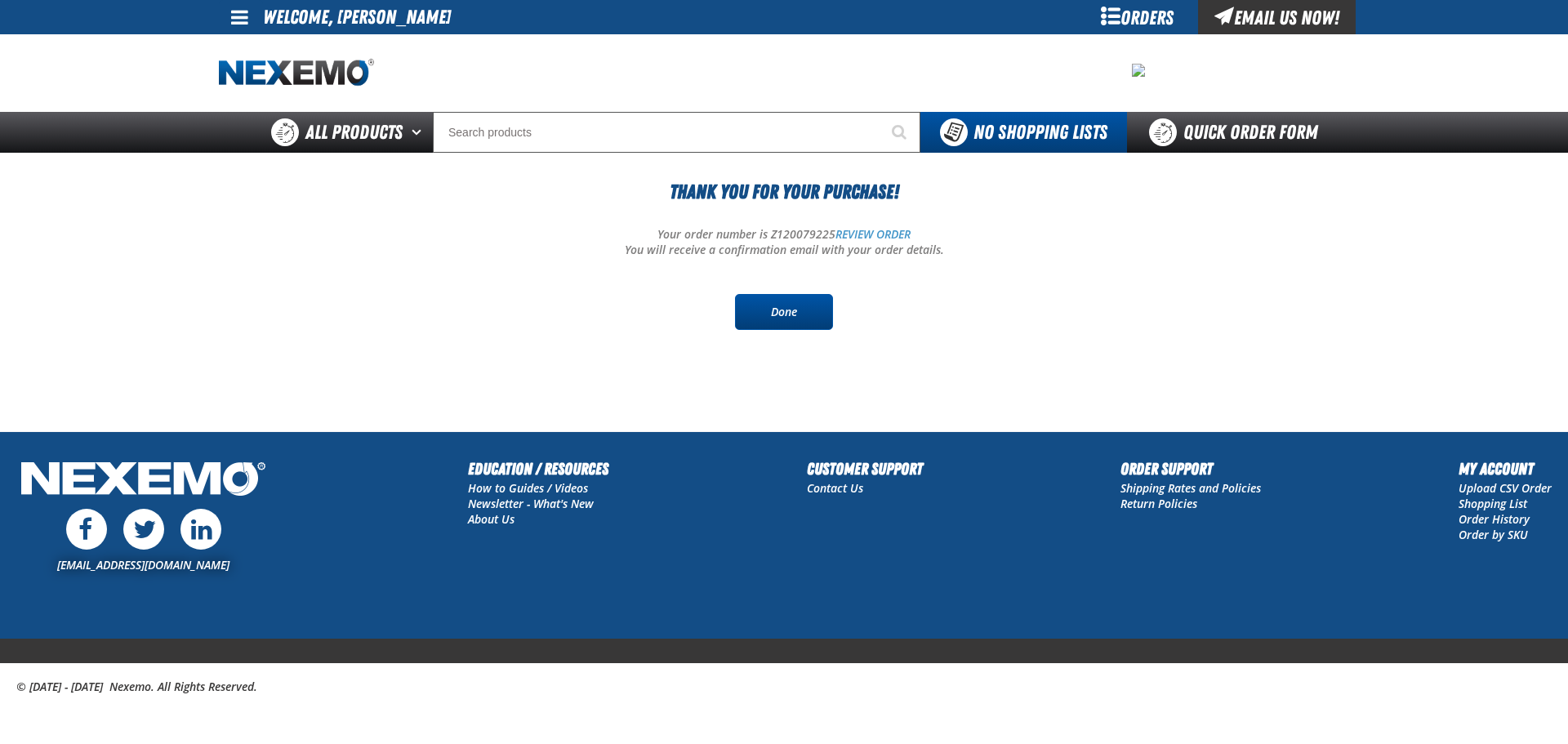
drag, startPoint x: 814, startPoint y: 322, endPoint x: 1078, endPoint y: 120, distance: 332.4
click at [814, 322] on link "Done" at bounding box center [784, 311] width 98 height 36
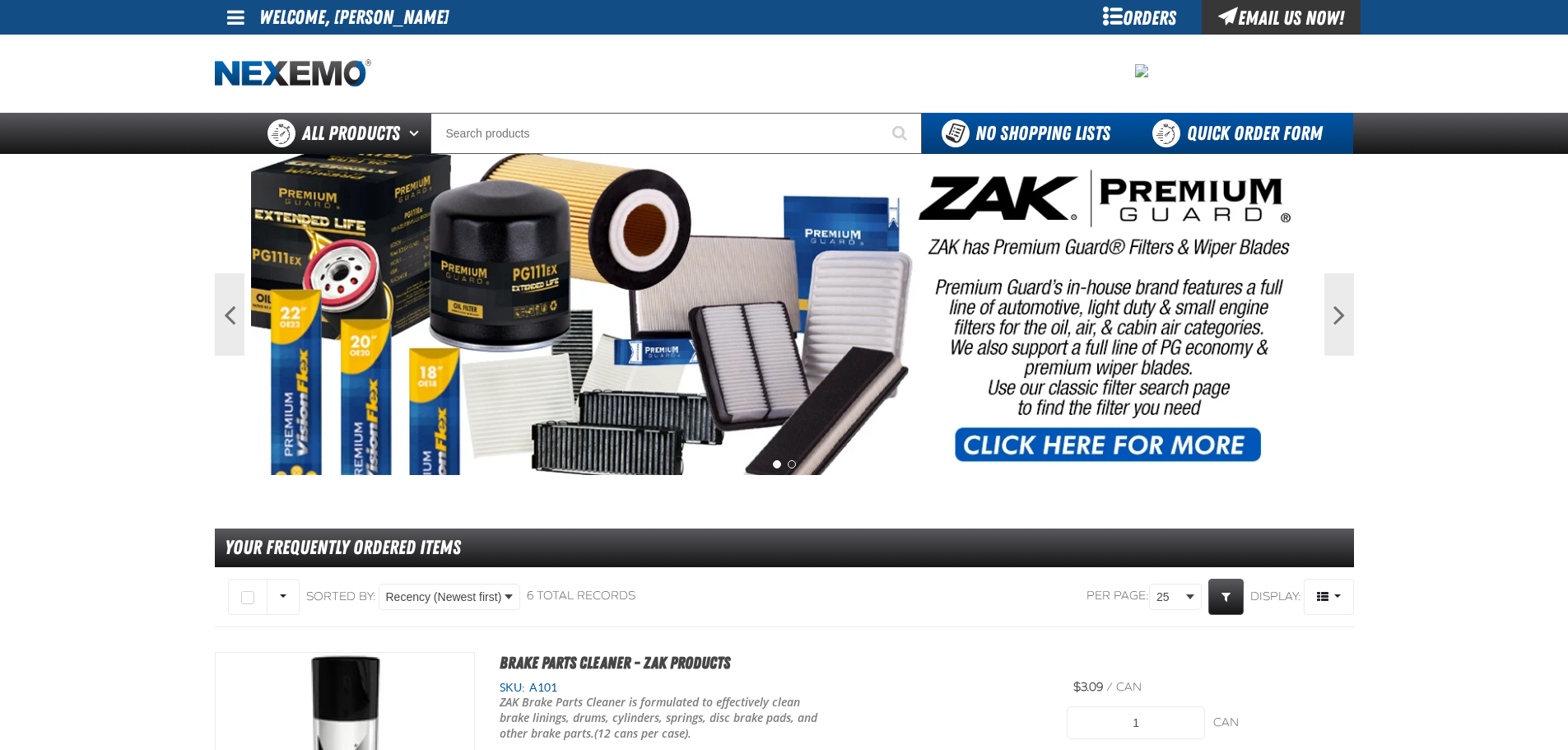
click at [1272, 130] on link "Quick Order Form" at bounding box center [1241, 134] width 223 height 41
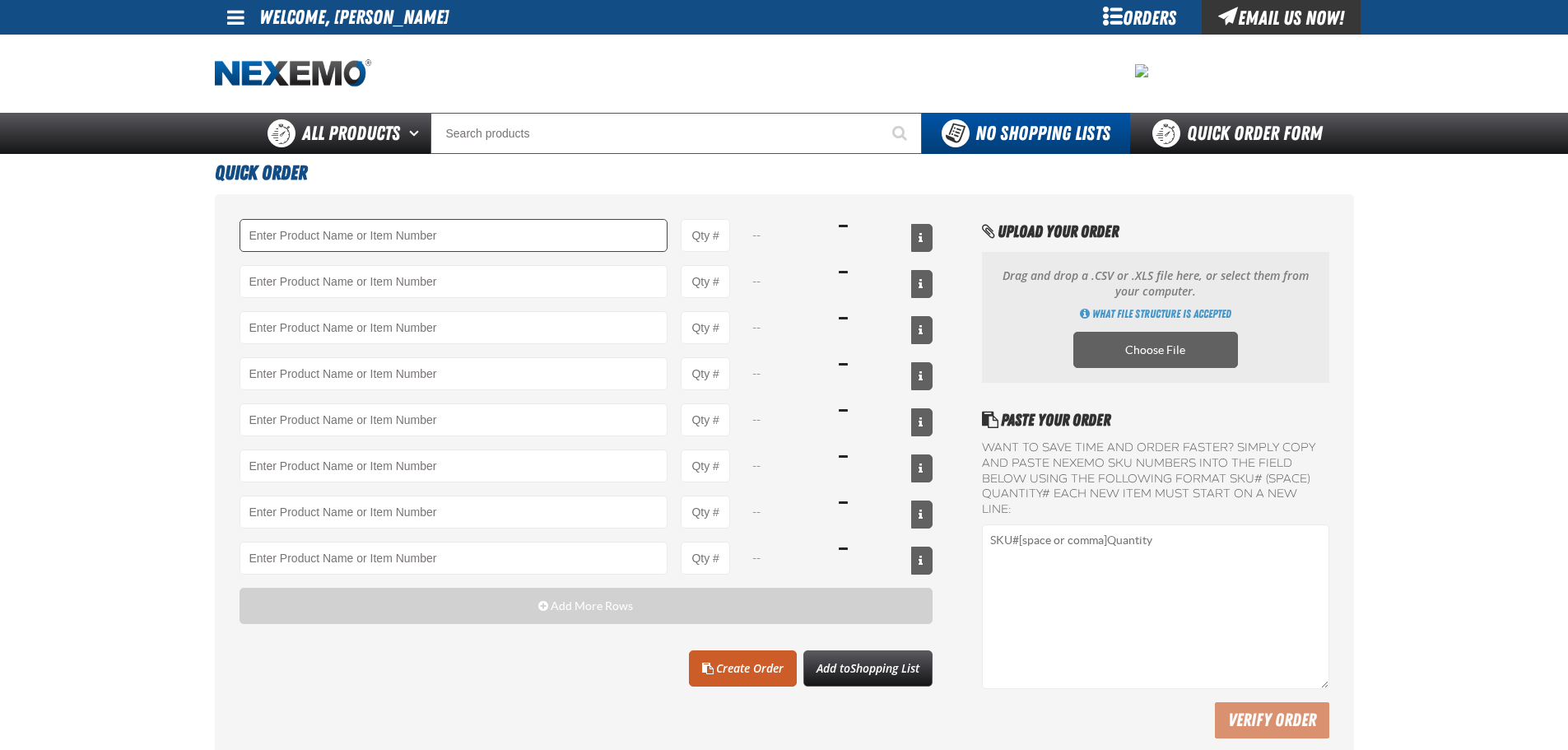
click at [570, 243] on input "Product" at bounding box center [454, 235] width 429 height 33
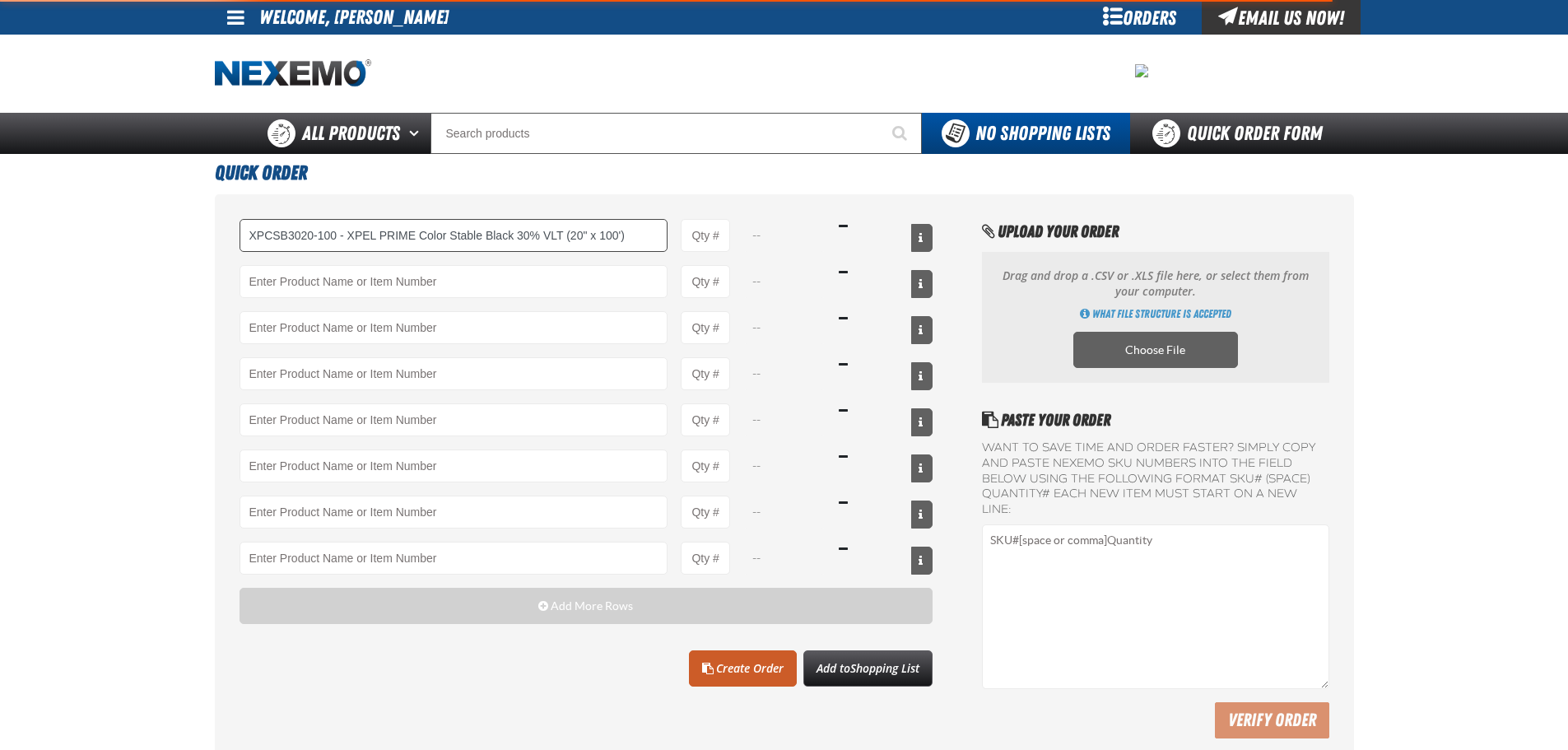
type input "XPCSB3020-100 - XPEL PRIME Color Stable Black 30% VLT (20&quot; x 100&#x27;)"
type input "1"
select select "roll"
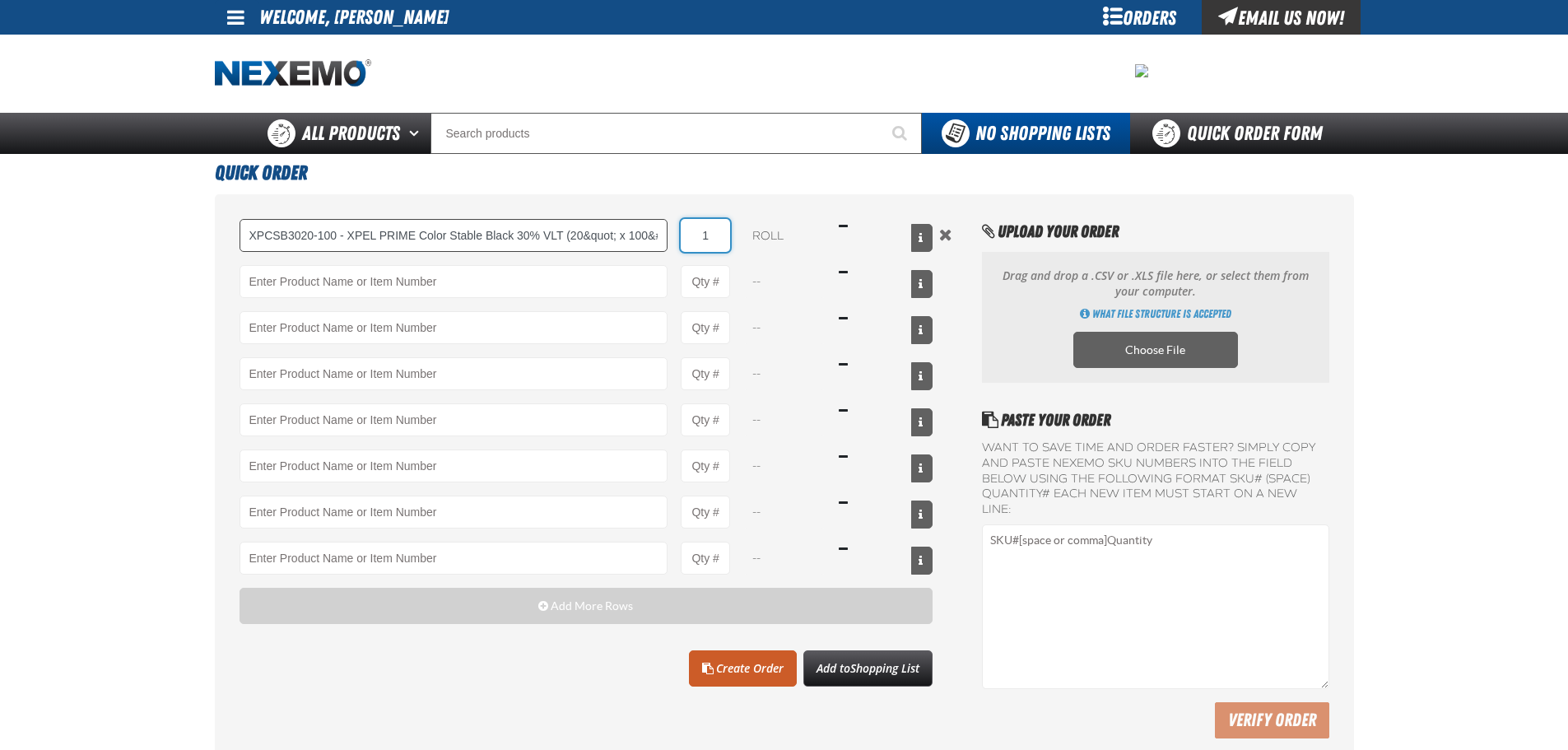
type input "XPCSB3020-100 - XPEL PRIME Color Stable Black 30% VLT (20&quot; x 100&#x27;)"
type input "3"
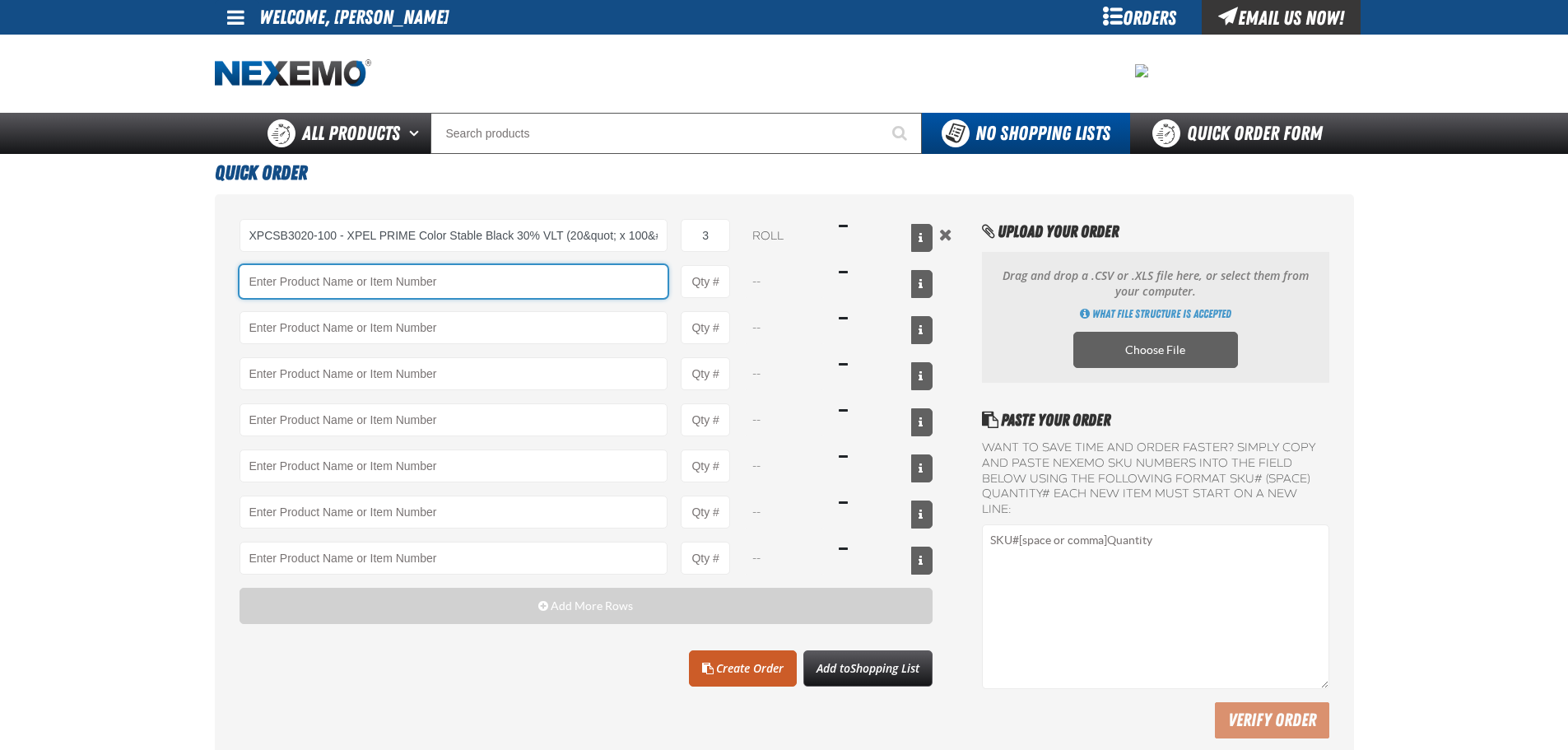
click at [551, 277] on input "Product" at bounding box center [454, 281] width 429 height 33
type input "XPCSB3024-100 - XPEL PRIME Color Stable Black 30% VLT (24&quot; x 100&#x27;)"
type input "1"
select select "roll"
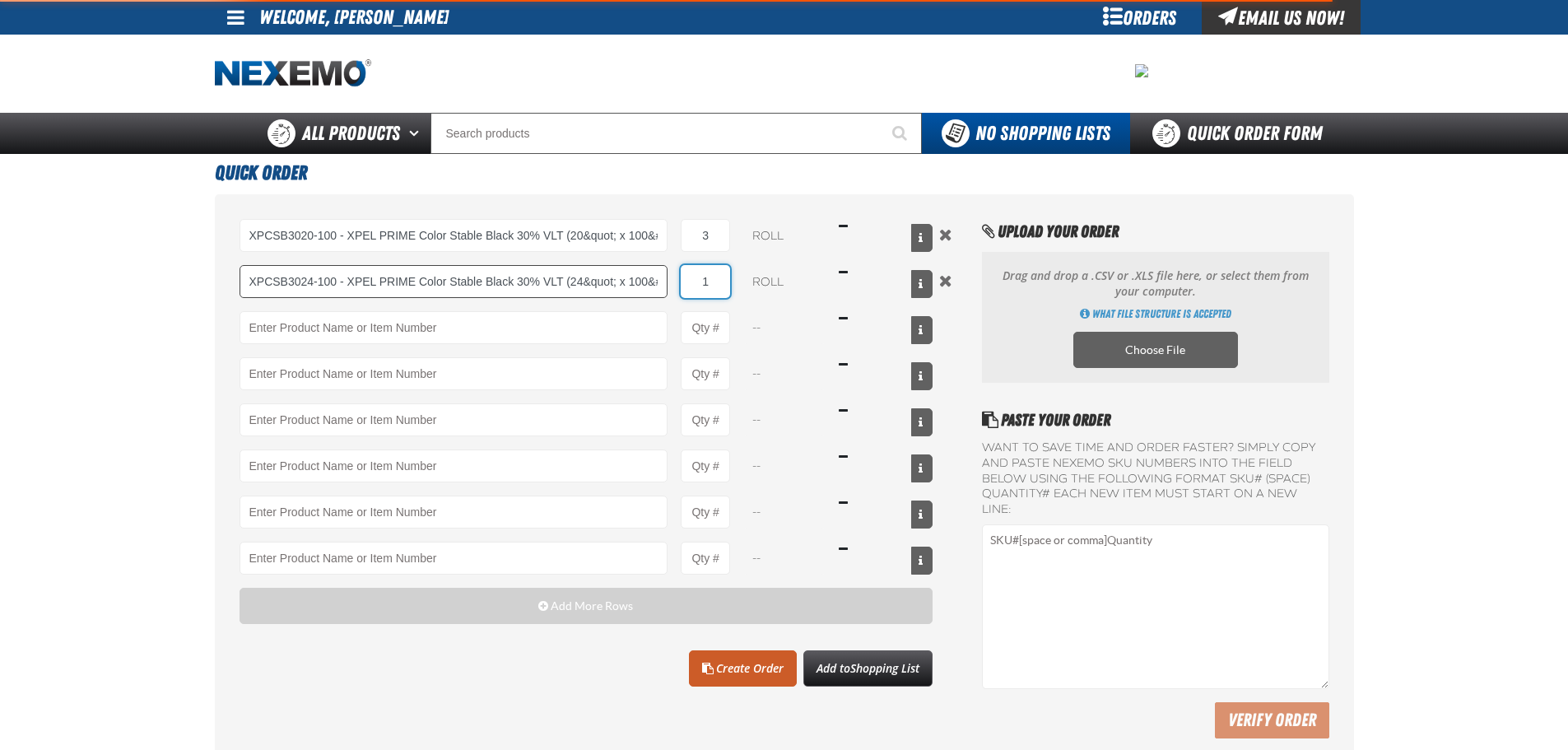
type input "XPCSB3024-100 - XPEL PRIME Color Stable Black 30% VLT (24&quot; x 100&#x27;)"
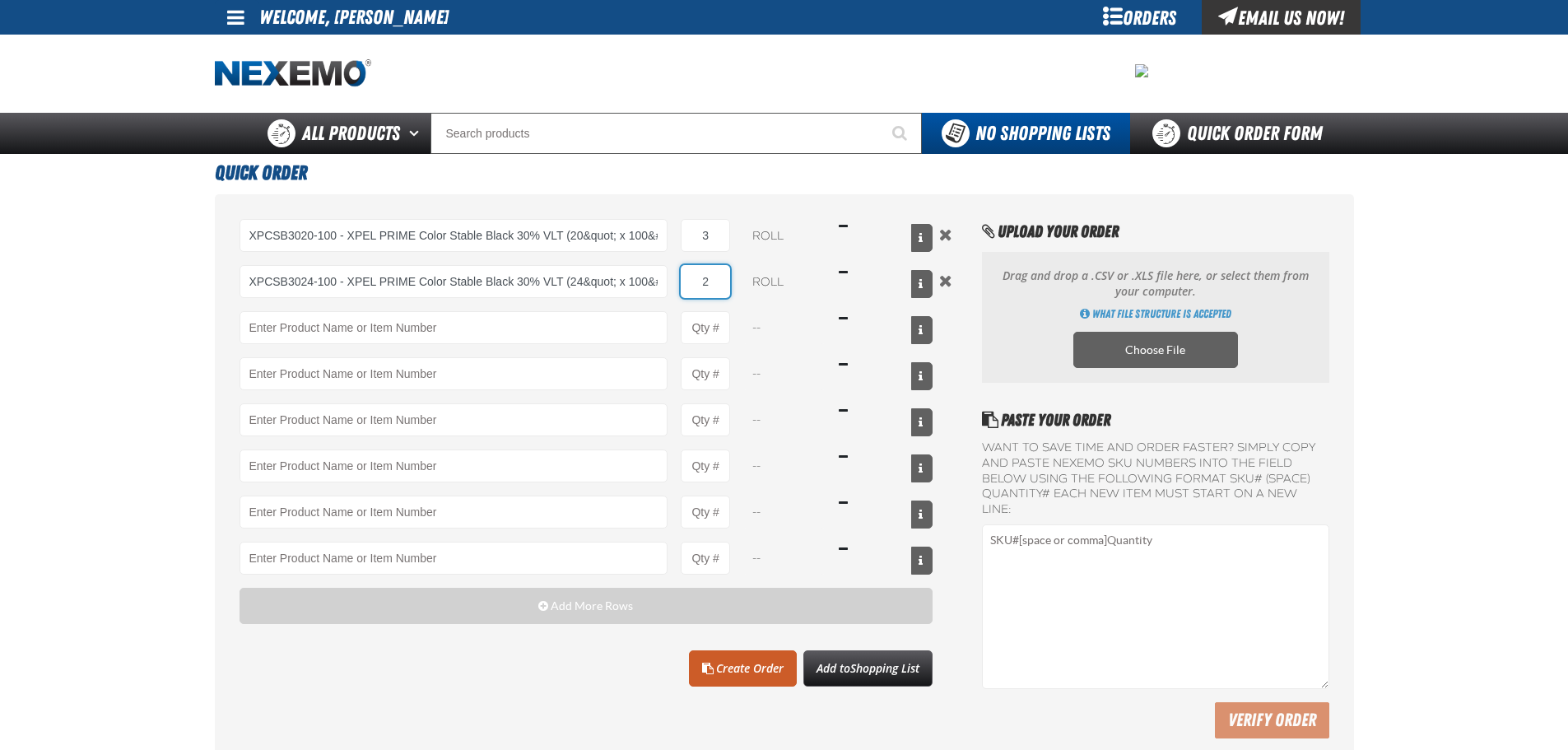
type input "2"
click at [746, 670] on link "Create Order" at bounding box center [742, 668] width 108 height 37
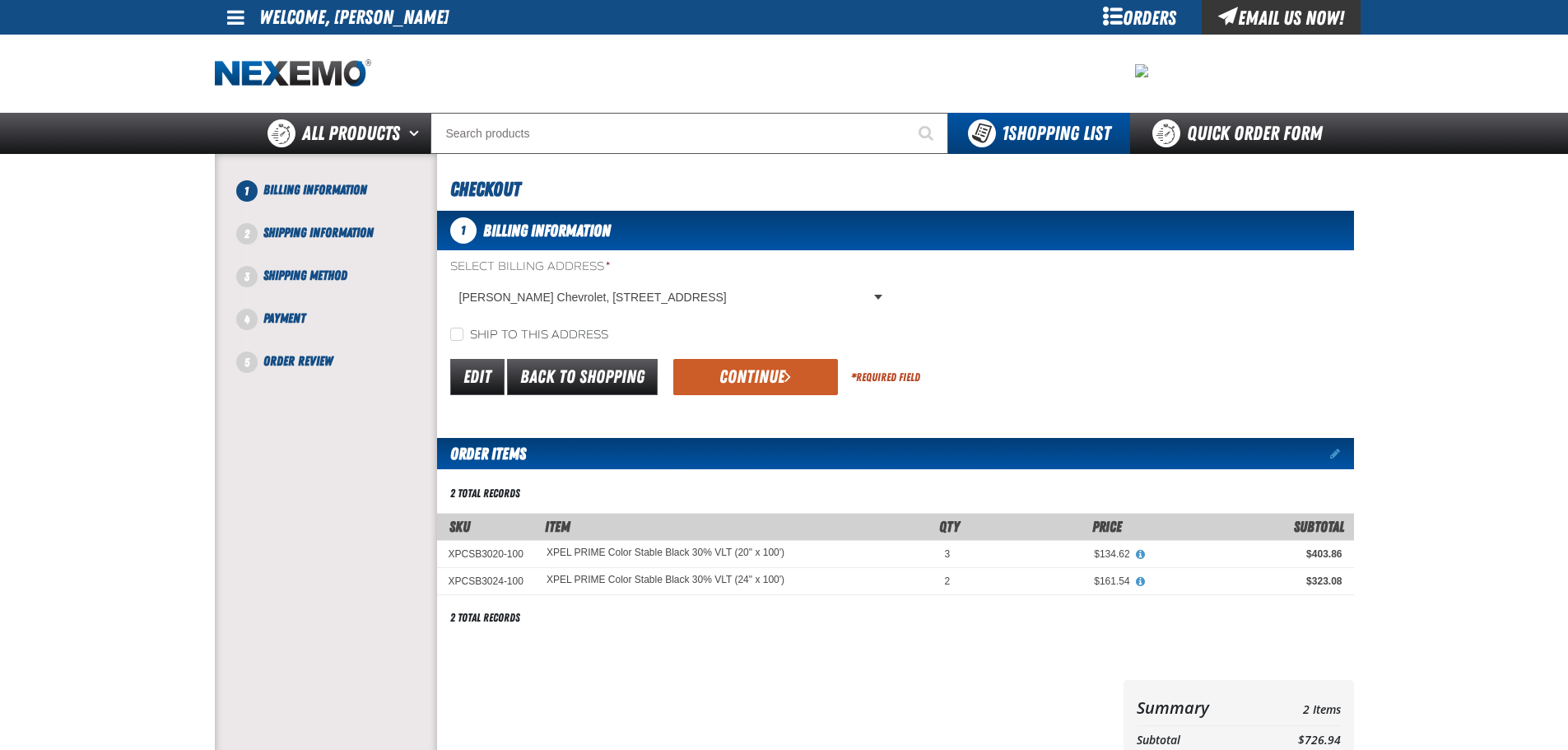
drag, startPoint x: 548, startPoint y: 332, endPoint x: 582, endPoint y: 334, distance: 34.1
click at [548, 333] on label "Ship to this address" at bounding box center [529, 335] width 158 height 15
click at [463, 333] on input "Ship to this address" at bounding box center [456, 333] width 13 height 13
checkbox input "true"
click at [756, 363] on button "Continue" at bounding box center [756, 377] width 165 height 37
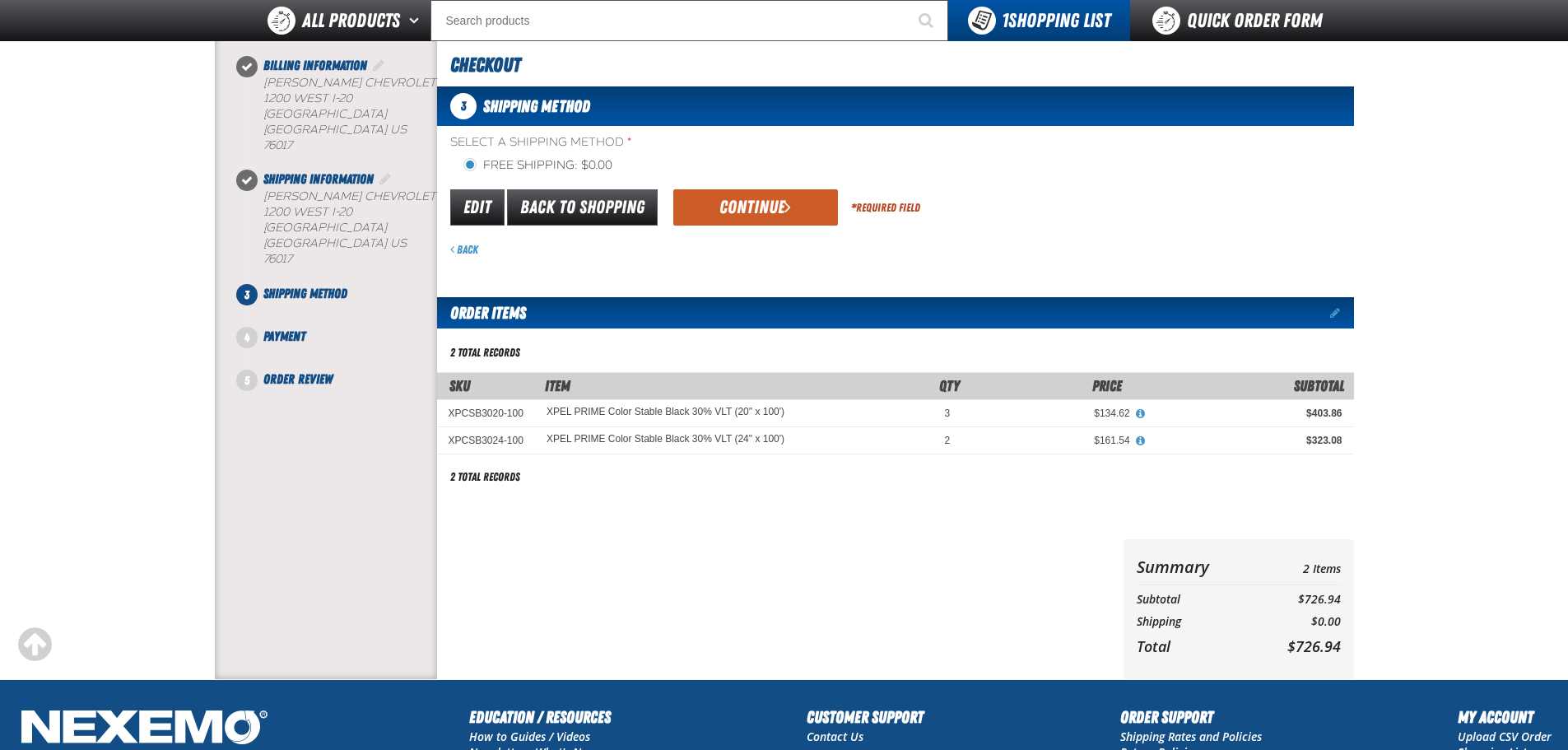
scroll to position [82, 0]
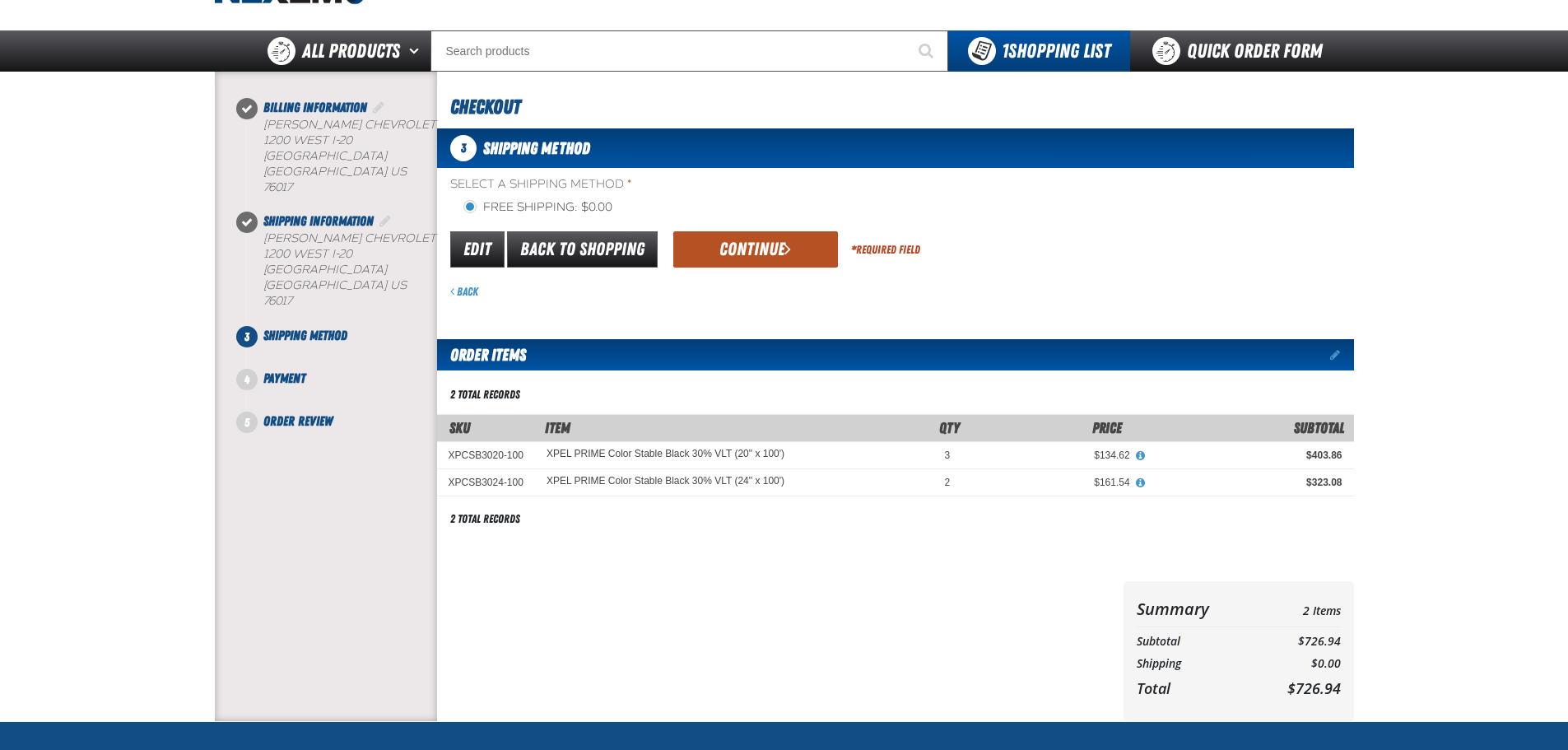
click at [730, 242] on button "Continue" at bounding box center [756, 249] width 165 height 37
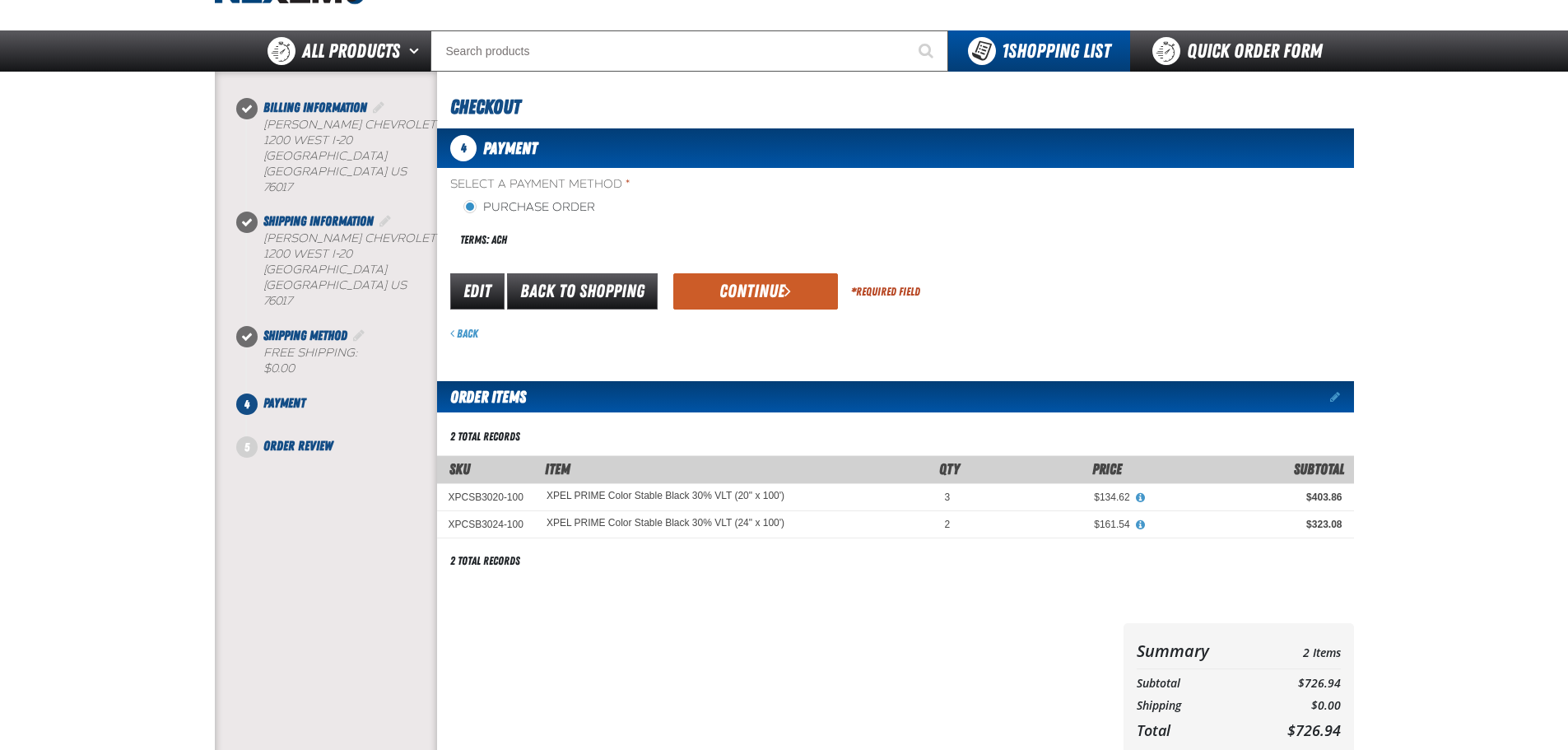
click at [784, 294] on span "submit" at bounding box center [787, 290] width 7 height 18
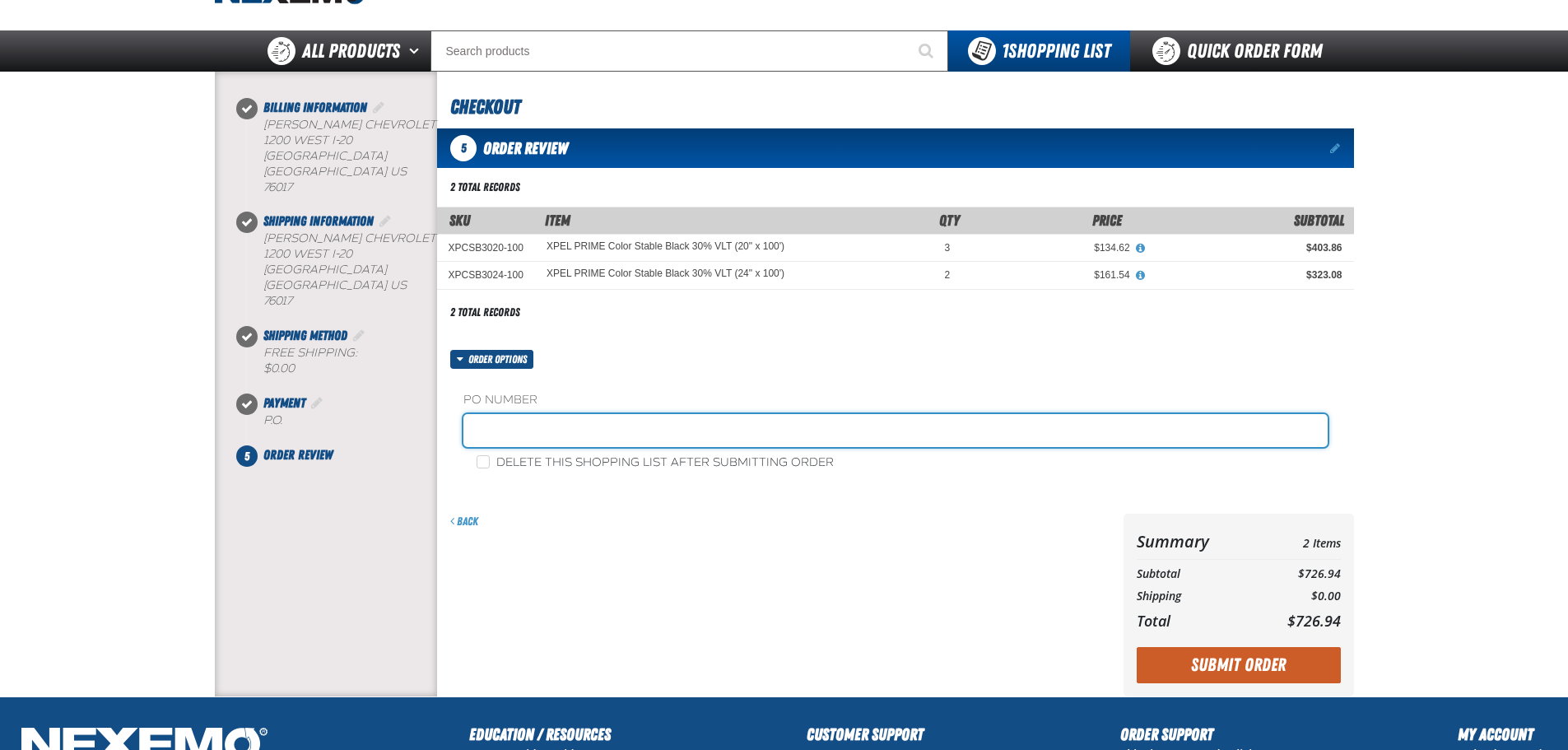
drag, startPoint x: 719, startPoint y: 420, endPoint x: 710, endPoint y: 424, distance: 9.8
click at [719, 420] on input "text" at bounding box center [895, 430] width 864 height 33
type input "JOHNNIE-10"
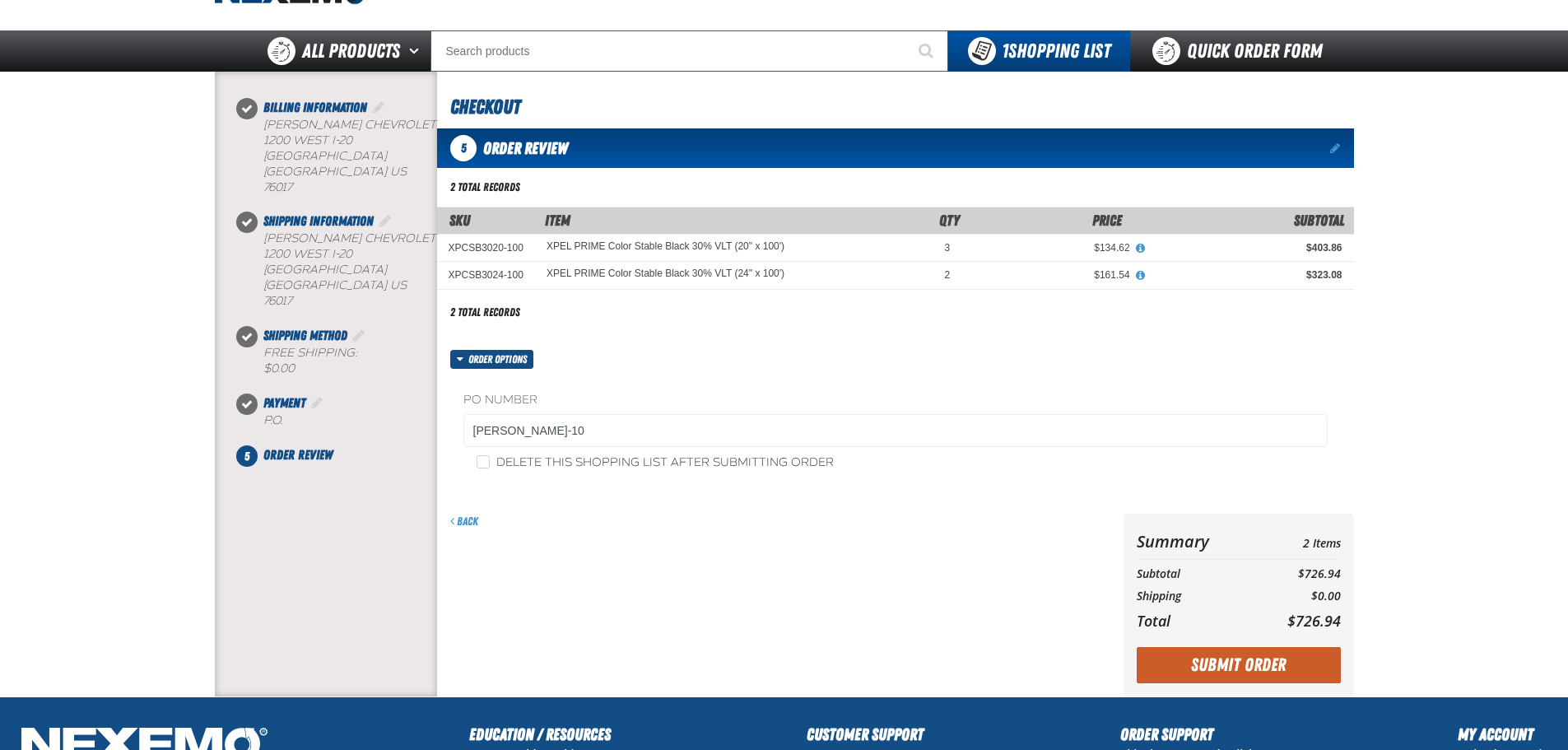
click at [619, 467] on label "Delete this shopping list after submitting order" at bounding box center [655, 463] width 357 height 15
click at [490, 467] on input "Delete this shopping list after submitting order" at bounding box center [482, 461] width 13 height 13
checkbox input "true"
click at [1201, 665] on button "Submit Order" at bounding box center [1239, 665] width 204 height 37
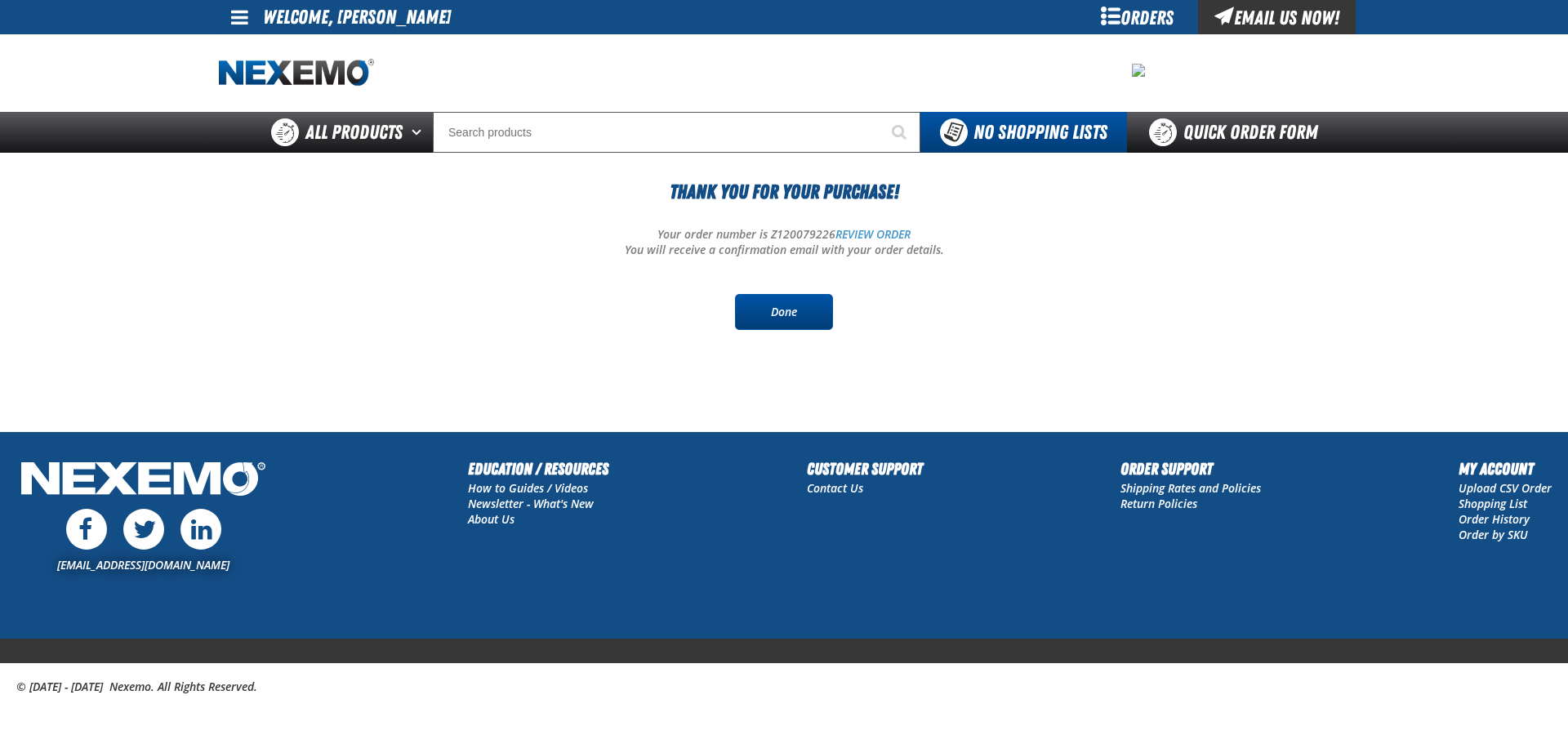
click at [782, 304] on link "Done" at bounding box center [784, 311] width 98 height 36
